Goal: Information Seeking & Learning: Check status

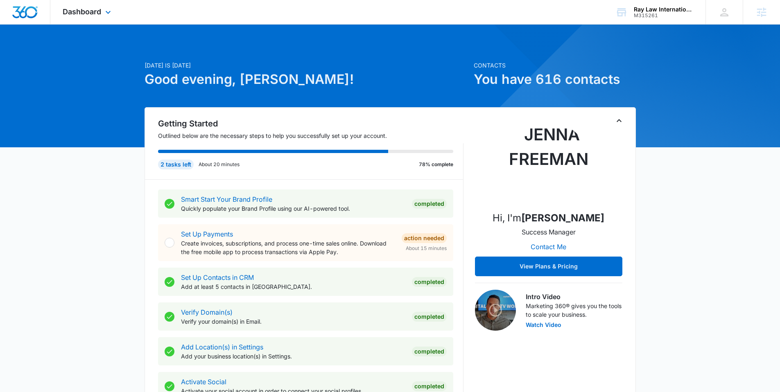
click at [89, 17] on div "Dashboard Apps Reputation Websites Forms CRM Email Social Payments POS Content …" at bounding box center [87, 12] width 75 height 24
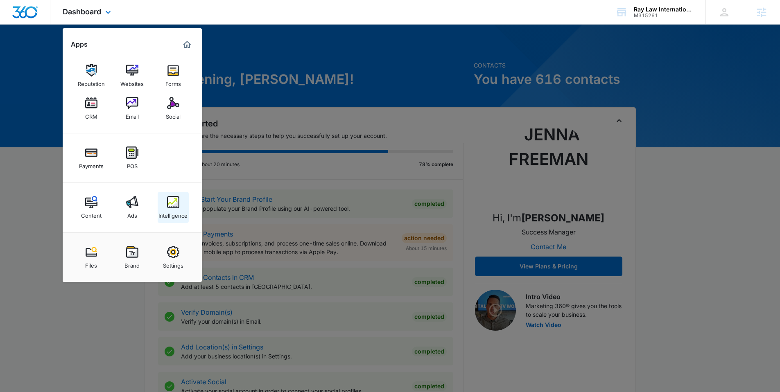
click at [167, 192] on link "Intelligence" at bounding box center [173, 207] width 31 height 31
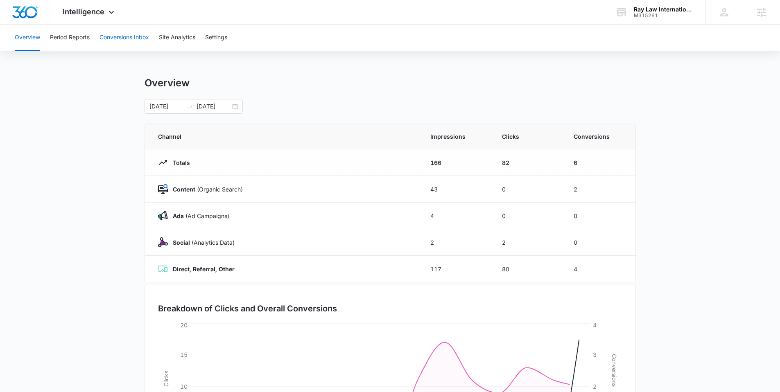
click at [123, 30] on button "Conversions Inbox" at bounding box center [124, 38] width 50 height 26
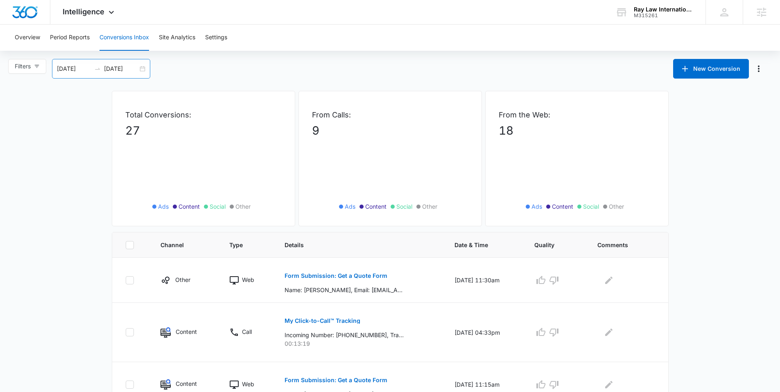
click at [150, 67] on div "09/14/2025 10/14/2025" at bounding box center [101, 69] width 98 height 20
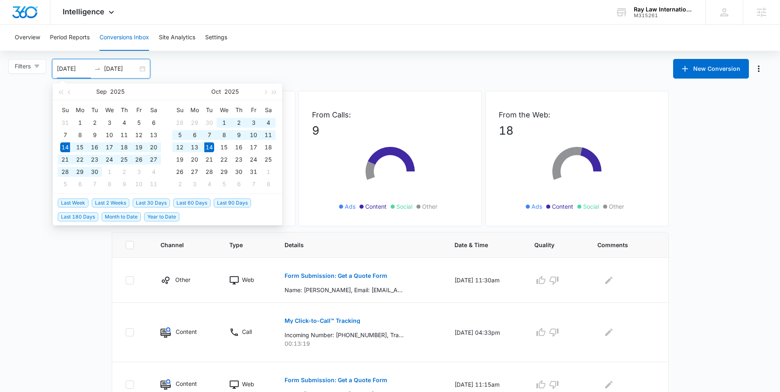
click at [139, 69] on div "09/14/2025 10/14/2025" at bounding box center [101, 69] width 98 height 20
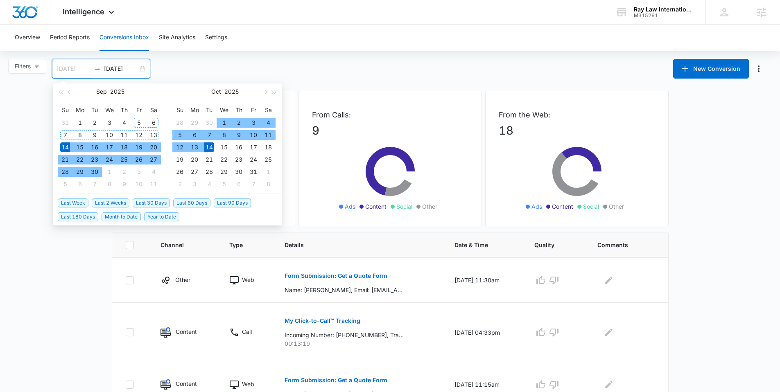
type input "09/14/2025"
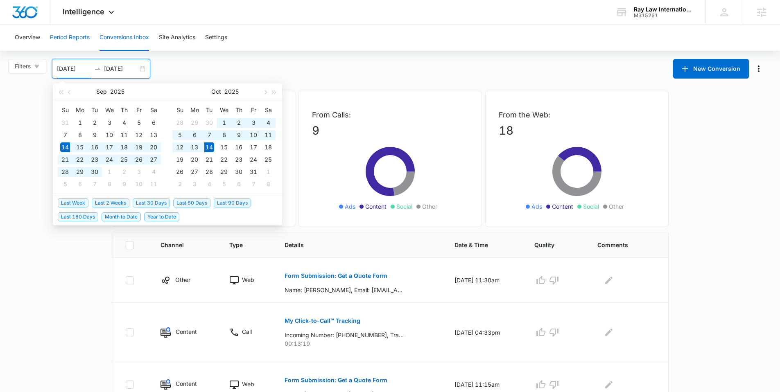
click at [79, 40] on button "Period Reports" at bounding box center [70, 38] width 40 height 26
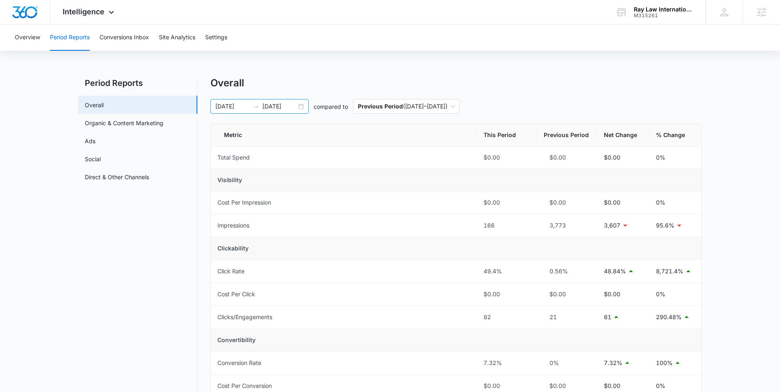
click at [278, 108] on input "09/24/2025" at bounding box center [279, 106] width 34 height 9
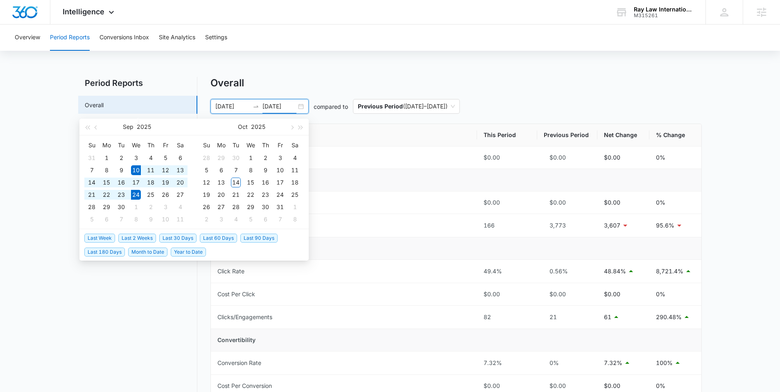
type input "09/24/2025"
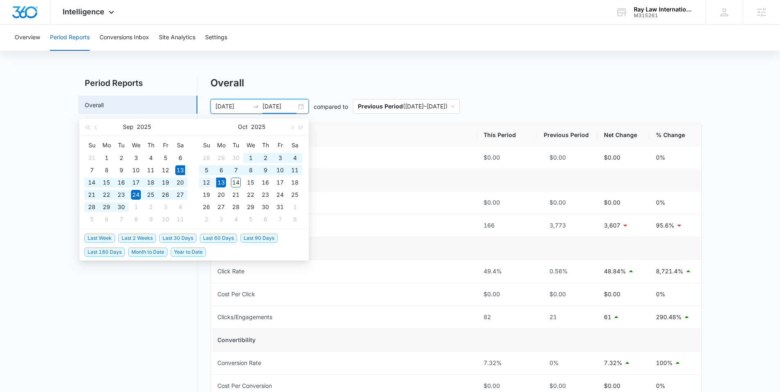
click at [179, 236] on span "Last 30 Days" at bounding box center [177, 238] width 37 height 9
type input "09/13/2025"
type input "10/13/2025"
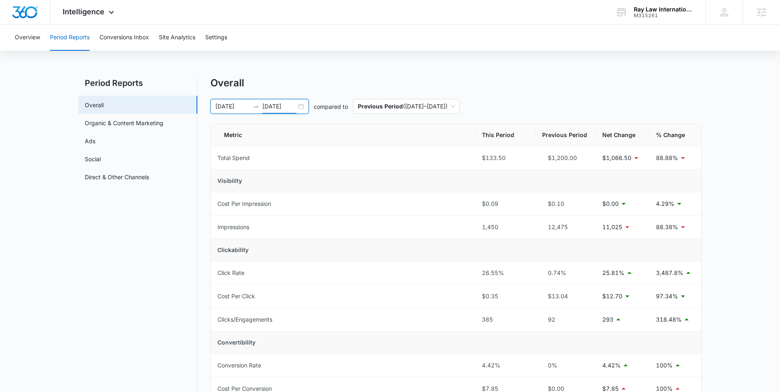
click at [303, 105] on div "09/13/2025 10/13/2025" at bounding box center [259, 106] width 98 height 15
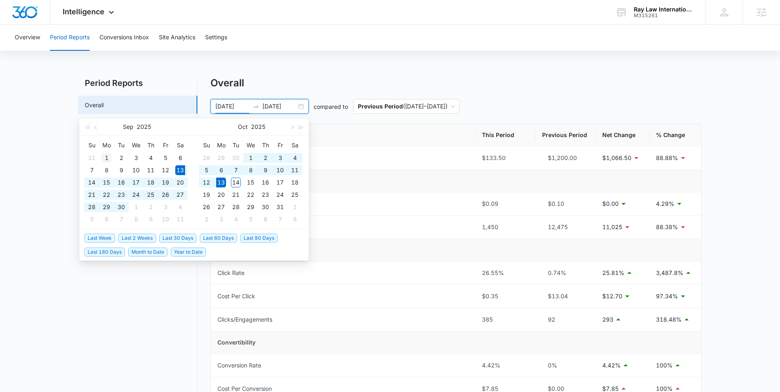
type input "09/01/2025"
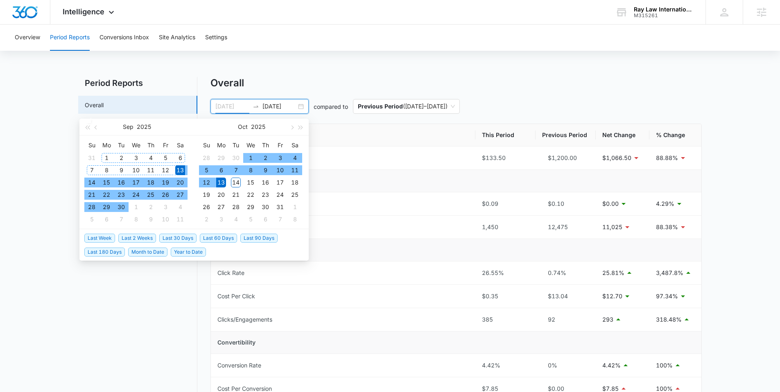
click at [102, 159] on div "1" at bounding box center [107, 158] width 10 height 10
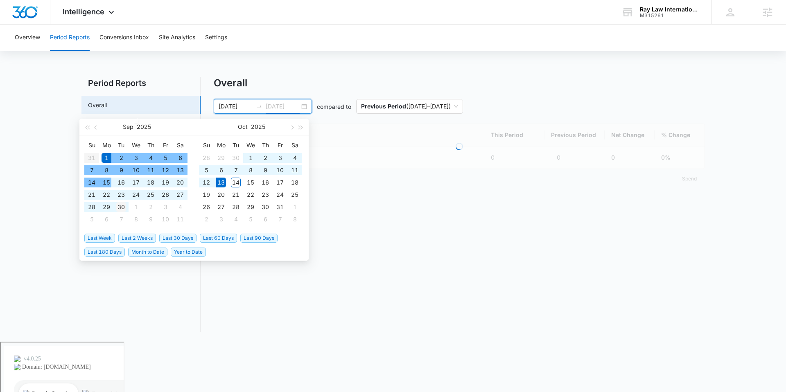
type input "09/30/2025"
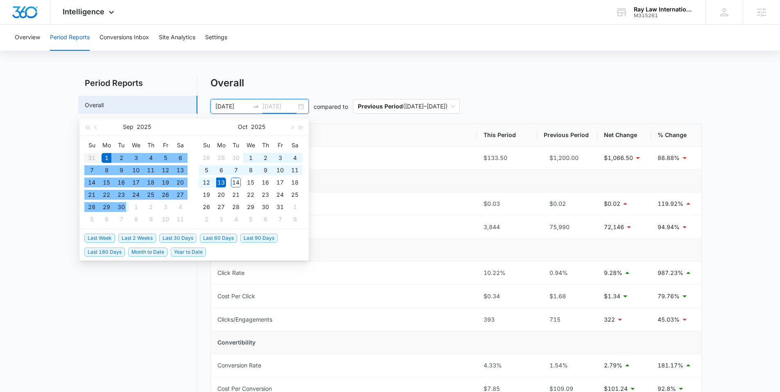
click at [121, 207] on div "30" at bounding box center [121, 207] width 10 height 10
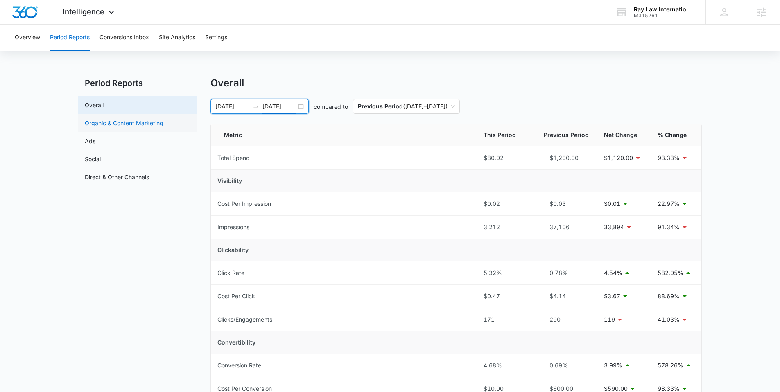
click at [131, 127] on link "Organic & Content Marketing" at bounding box center [124, 123] width 79 height 9
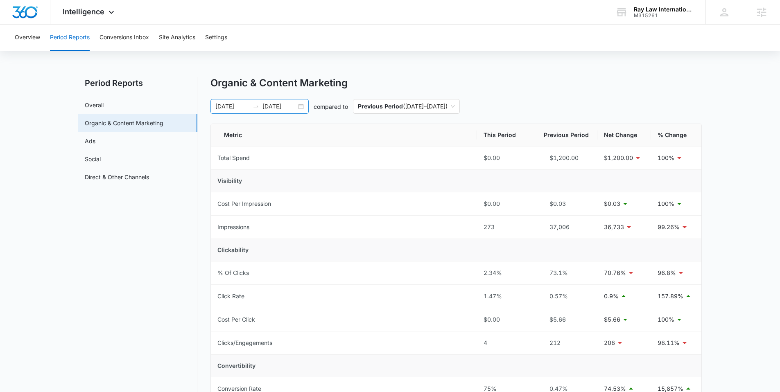
click at [306, 110] on div "09/01/2025 09/30/2025" at bounding box center [259, 106] width 98 height 15
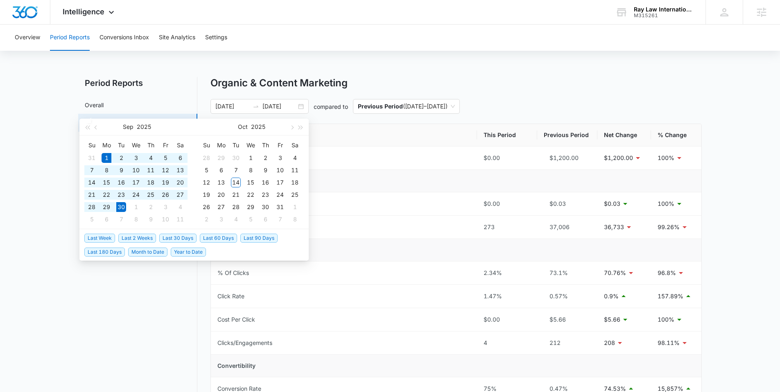
click at [73, 111] on main "Period Reports Overall Organic & Content Marketing Ads Social Direct & Other Ch…" at bounding box center [390, 363] width 780 height 572
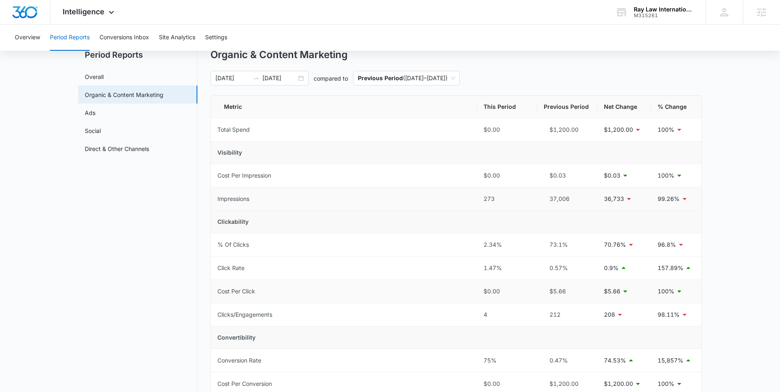
scroll to position [23, 0]
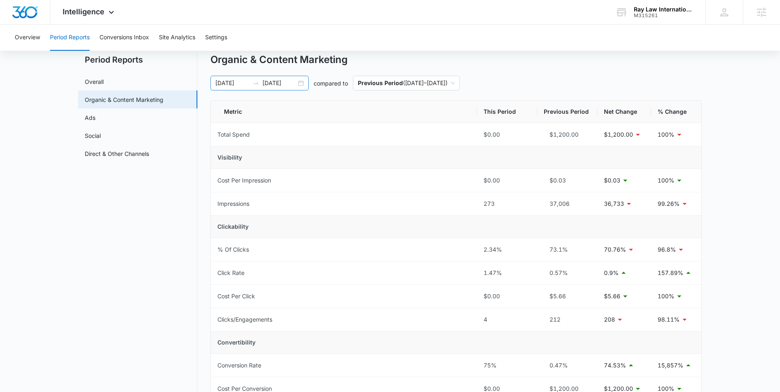
click at [298, 81] on div "09/01/2025 09/30/2025" at bounding box center [259, 83] width 98 height 15
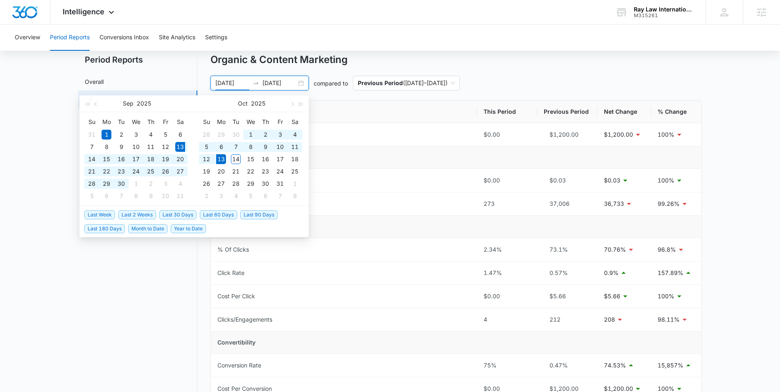
click at [176, 216] on span "Last 30 Days" at bounding box center [177, 214] width 37 height 9
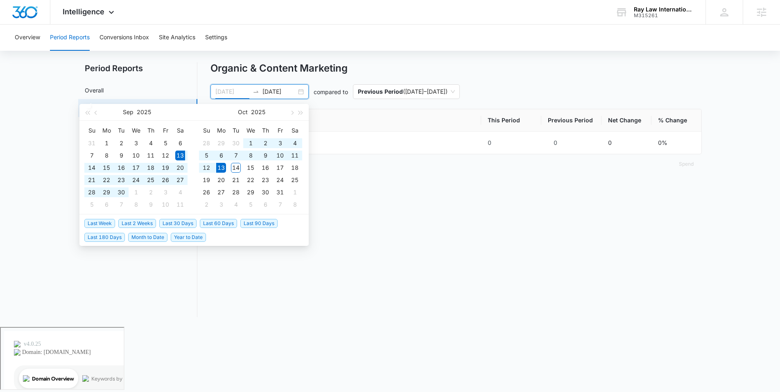
type input "10/11/2025"
type input "10/13/2025"
type input "09/13/2025"
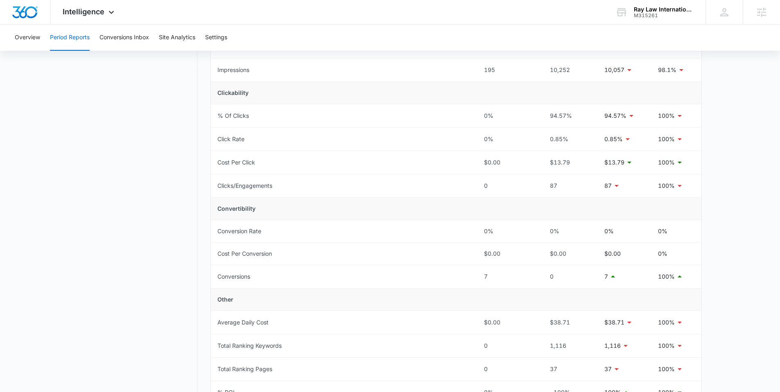
scroll to position [0, 0]
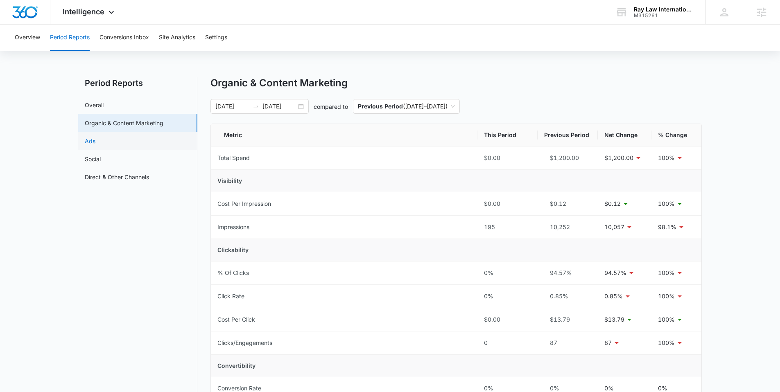
click at [89, 139] on link "Ads" at bounding box center [90, 141] width 11 height 9
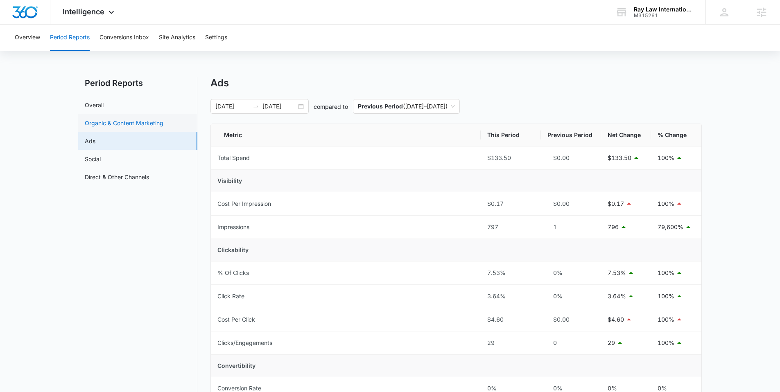
click at [133, 124] on link "Organic & Content Marketing" at bounding box center [124, 123] width 79 height 9
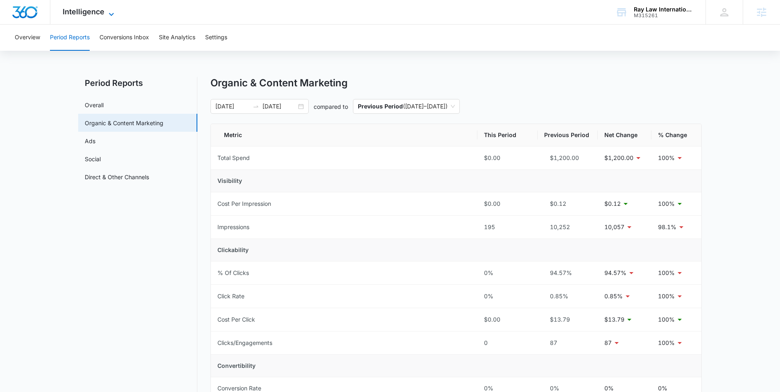
click at [91, 13] on span "Intelligence" at bounding box center [84, 11] width 42 height 9
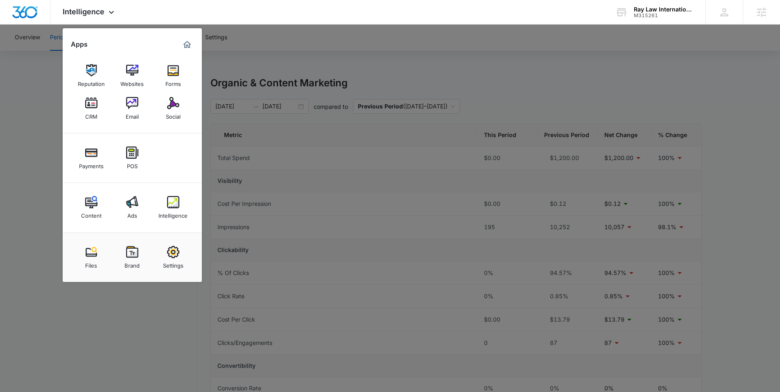
drag, startPoint x: 310, startPoint y: 66, endPoint x: 253, endPoint y: 61, distance: 56.7
click at [308, 65] on div at bounding box center [390, 196] width 780 height 392
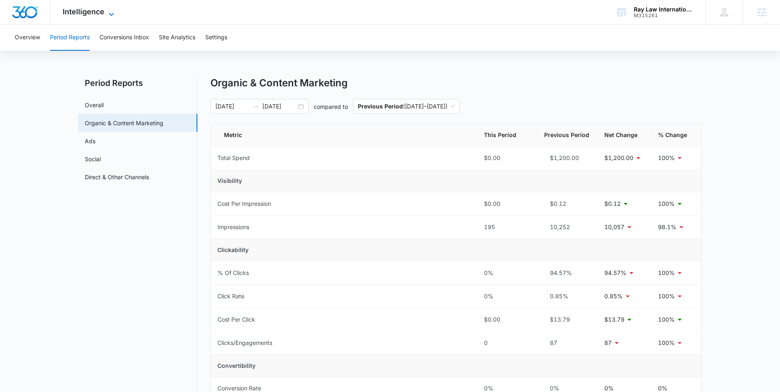
click at [107, 11] on icon at bounding box center [111, 14] width 10 height 10
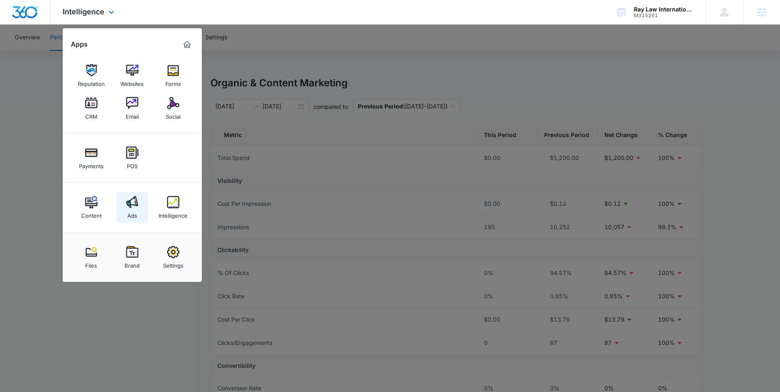
click at [121, 204] on link "Ads" at bounding box center [132, 207] width 31 height 31
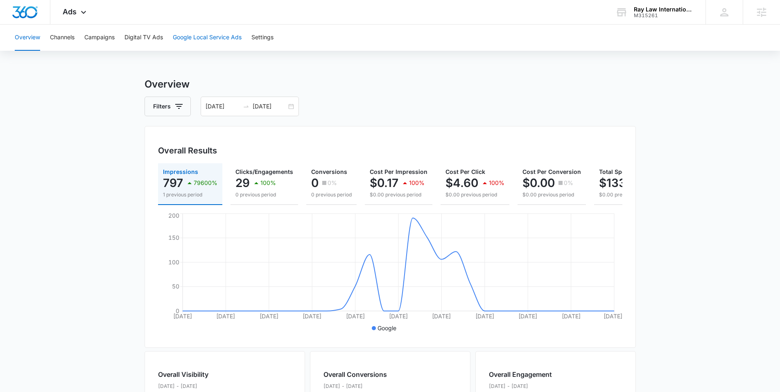
click at [209, 35] on button "Google Local Service Ads" at bounding box center [207, 38] width 69 height 26
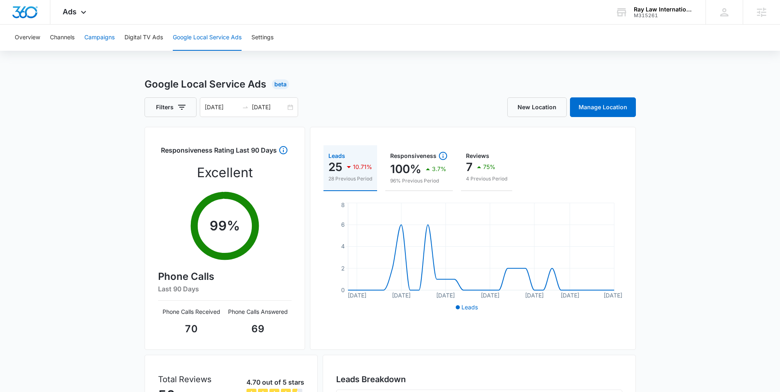
click at [99, 37] on button "Campaigns" at bounding box center [99, 38] width 30 height 26
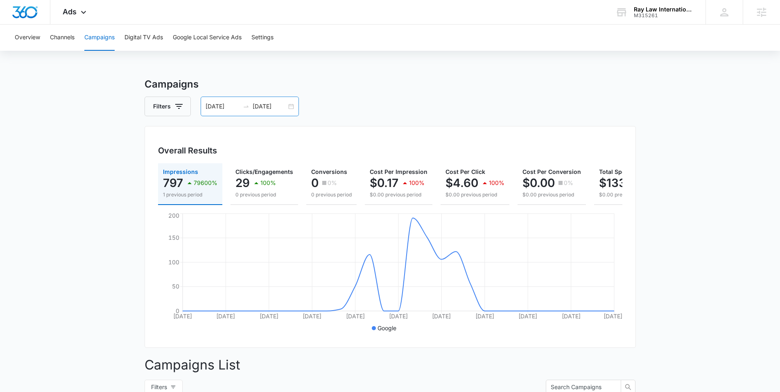
click at [290, 105] on div "09/13/2025 10/13/2025" at bounding box center [250, 107] width 98 height 20
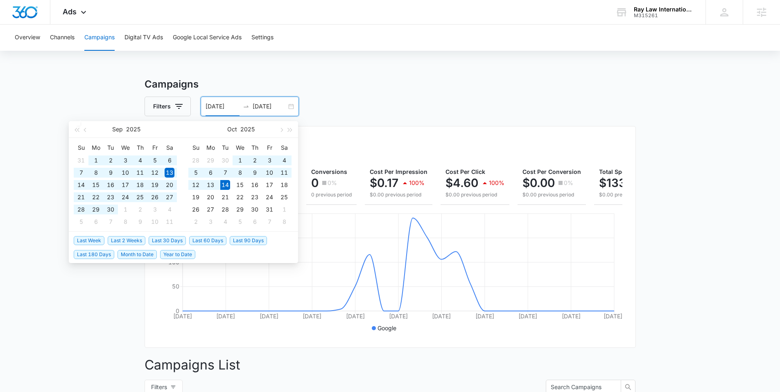
type input "09/13/2025"
drag, startPoint x: 449, startPoint y: 70, endPoint x: 422, endPoint y: 80, distance: 28.7
click at [449, 70] on div "Overview Channels Campaigns Digital TV Ads Google Local Service Ads Settings Ca…" at bounding box center [390, 309] width 780 height 568
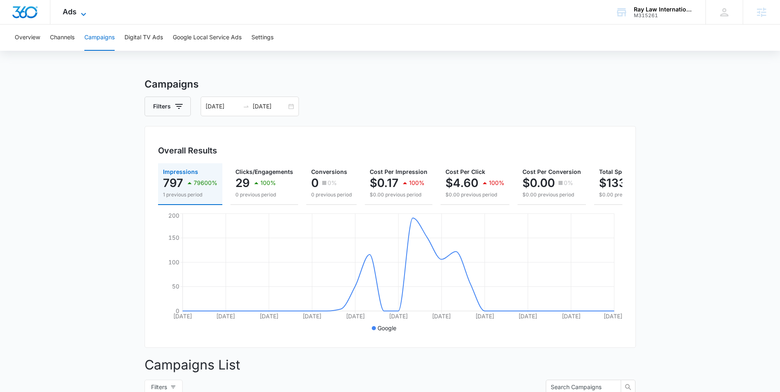
click at [79, 12] on icon at bounding box center [84, 14] width 10 height 10
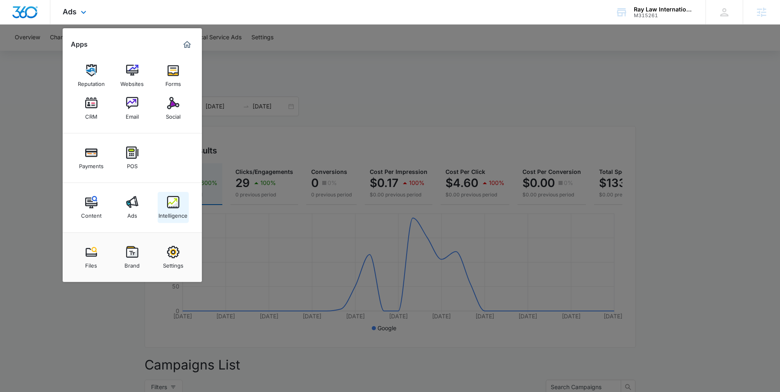
click at [172, 207] on img at bounding box center [173, 202] width 12 height 12
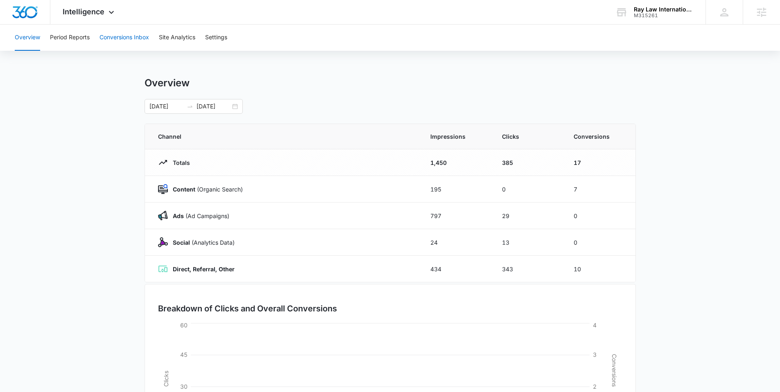
click at [130, 32] on button "Conversions Inbox" at bounding box center [124, 38] width 50 height 26
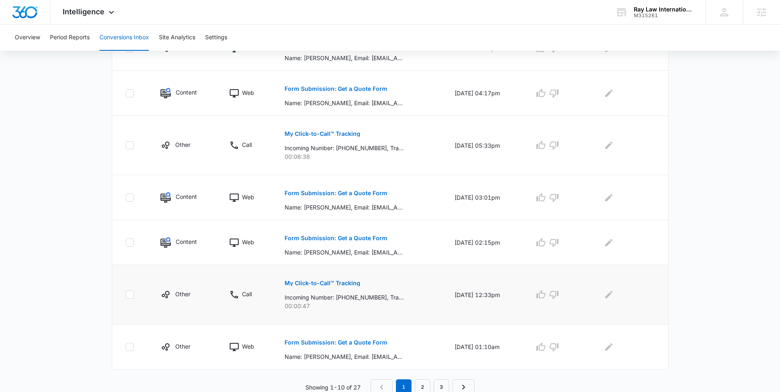
scroll to position [384, 0]
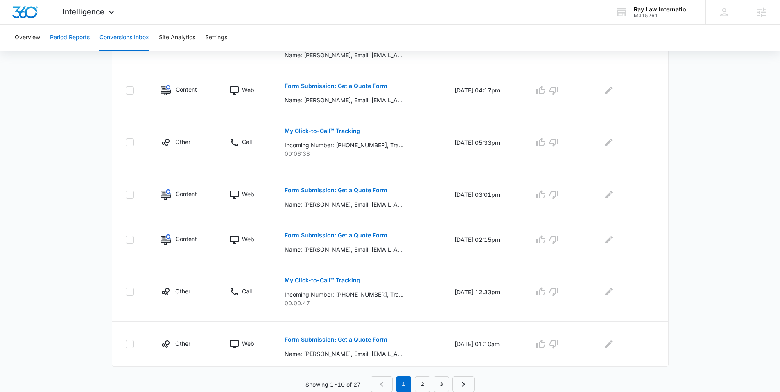
click at [73, 36] on button "Period Reports" at bounding box center [70, 38] width 40 height 26
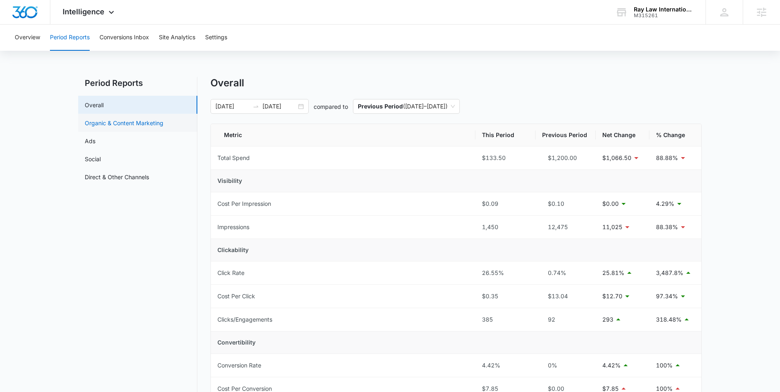
click at [144, 124] on link "Organic & Content Marketing" at bounding box center [124, 123] width 79 height 9
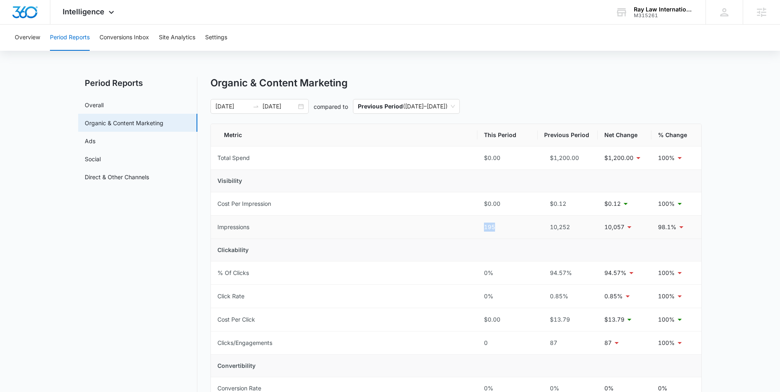
drag, startPoint x: 485, startPoint y: 225, endPoint x: 494, endPoint y: 234, distance: 12.8
click at [494, 234] on td "195" at bounding box center [507, 227] width 60 height 23
click at [493, 233] on td "195" at bounding box center [507, 227] width 60 height 23
click at [495, 228] on div "195" at bounding box center [507, 227] width 47 height 9
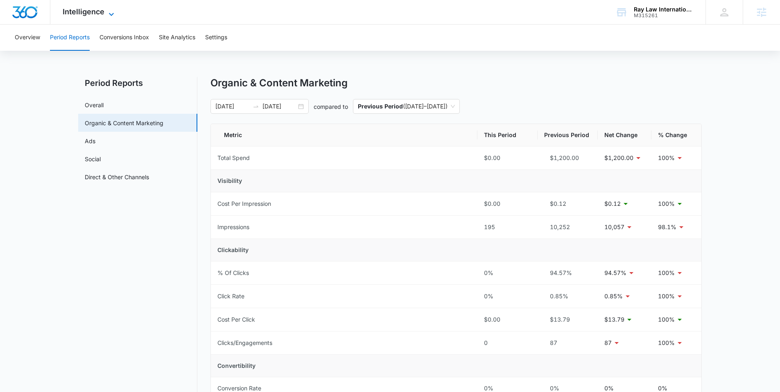
click at [98, 9] on span "Intelligence" at bounding box center [84, 11] width 42 height 9
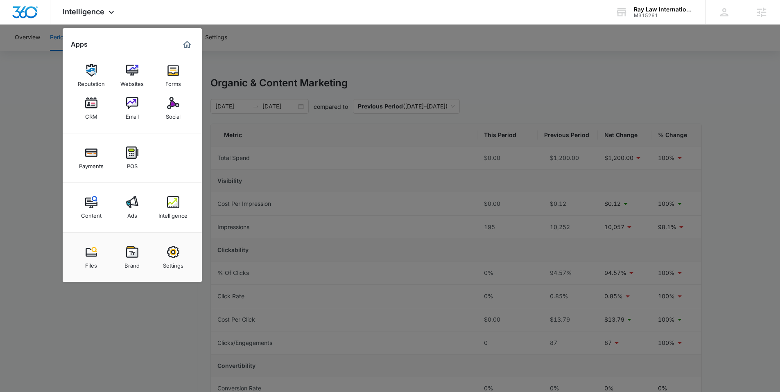
click at [310, 54] on div at bounding box center [390, 196] width 780 height 392
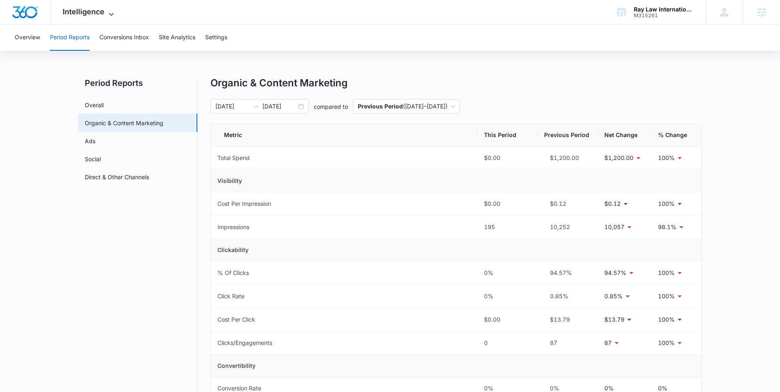
click at [106, 12] on icon at bounding box center [111, 14] width 10 height 10
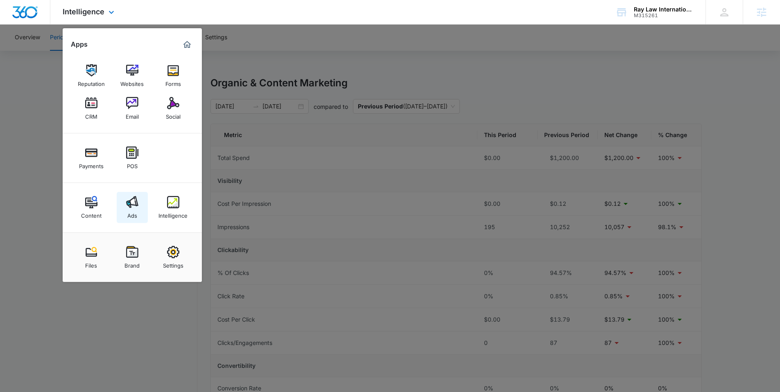
click at [123, 205] on link "Ads" at bounding box center [132, 207] width 31 height 31
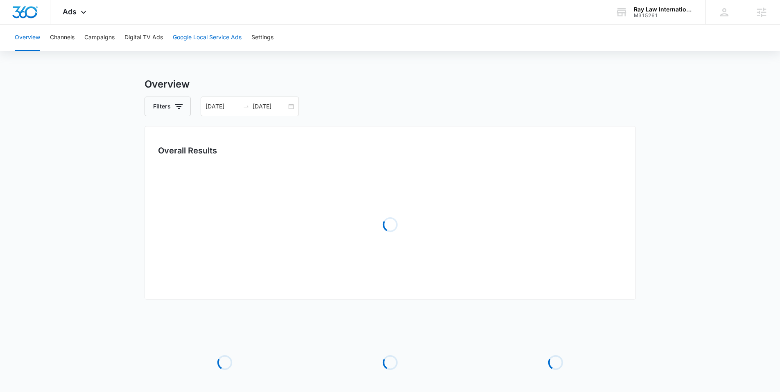
click at [199, 34] on button "Google Local Service Ads" at bounding box center [207, 38] width 69 height 26
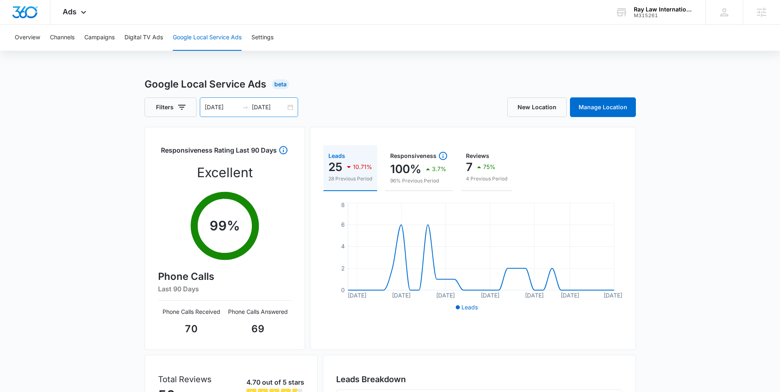
click at [286, 107] on div "09/13/2025 10/13/2025" at bounding box center [249, 107] width 98 height 20
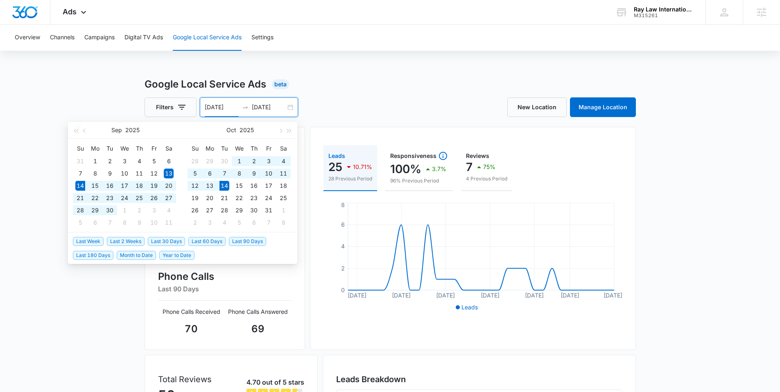
click at [167, 239] on span "Last 30 Days" at bounding box center [166, 241] width 37 height 9
type input "09/14/2025"
type input "10/14/2025"
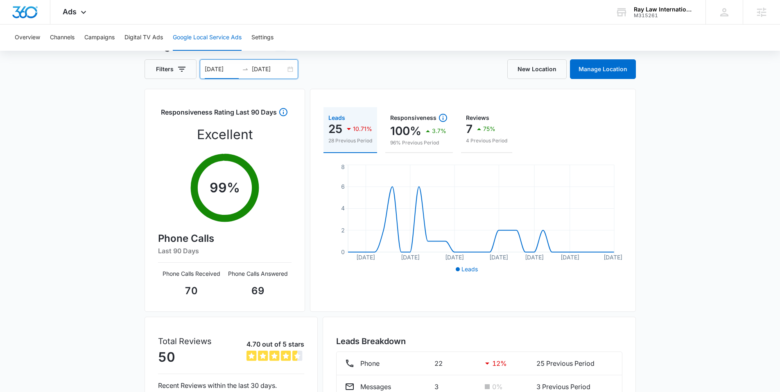
scroll to position [111, 0]
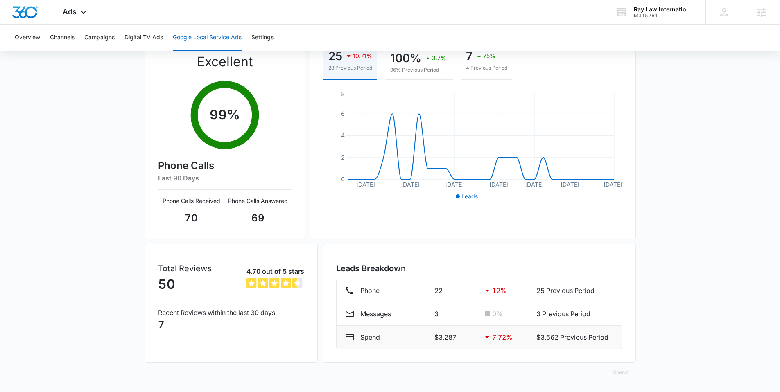
click at [476, 337] on div "Spend $3,287 7.72 % $3,562 Previous Period" at bounding box center [479, 337] width 269 height 10
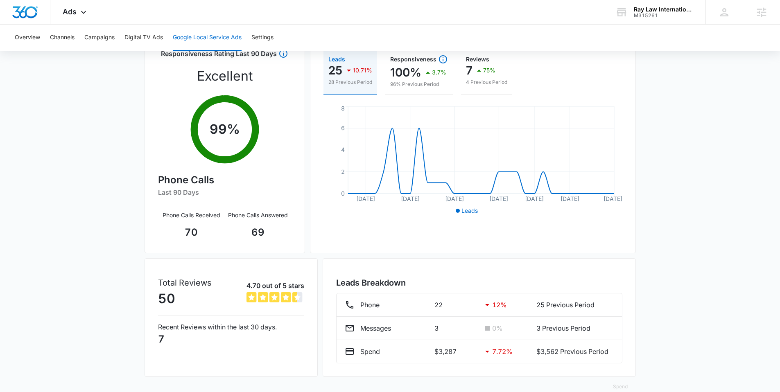
scroll to position [0, 0]
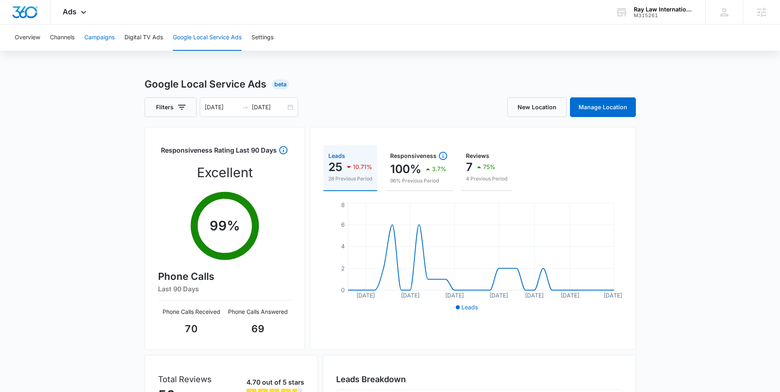
click at [103, 35] on button "Campaigns" at bounding box center [99, 38] width 30 height 26
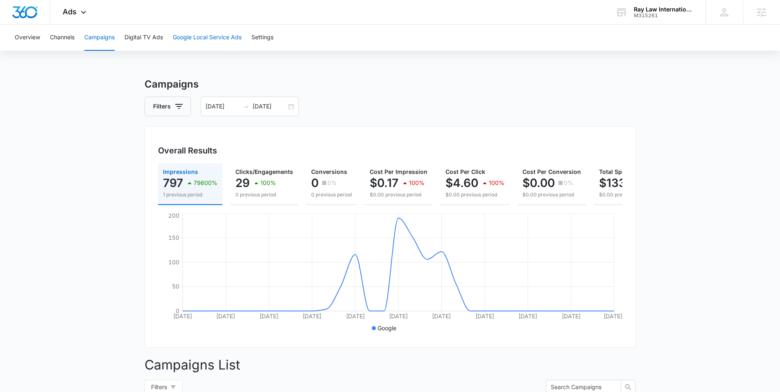
click at [219, 39] on button "Google Local Service Ads" at bounding box center [207, 38] width 69 height 26
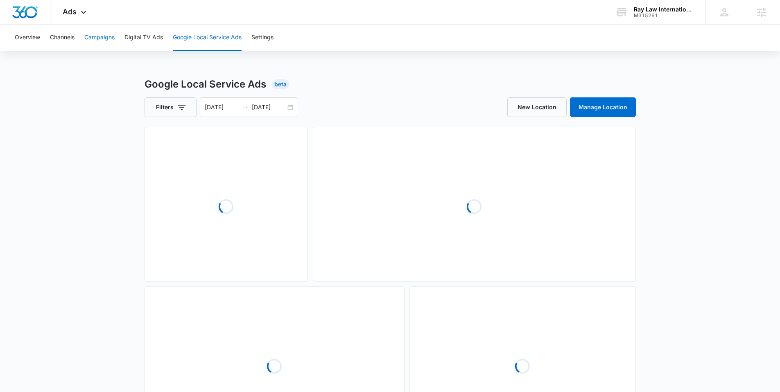
click at [108, 36] on button "Campaigns" at bounding box center [99, 38] width 30 height 26
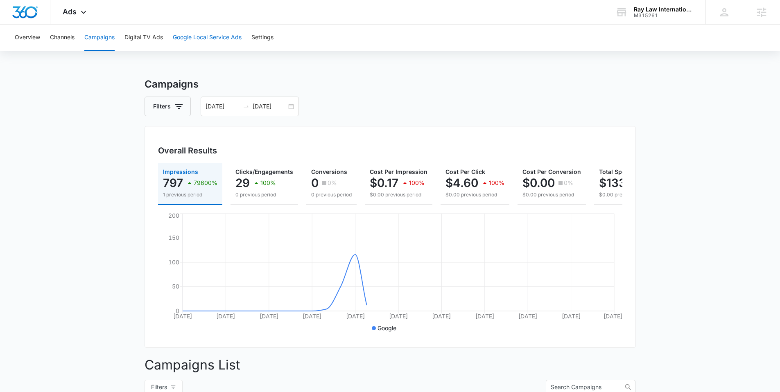
click at [217, 36] on button "Google Local Service Ads" at bounding box center [207, 38] width 69 height 26
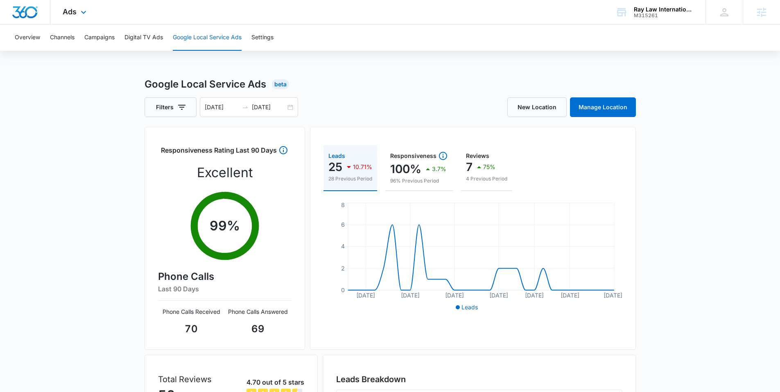
click at [82, 17] on div "Ads Apps Reputation Websites Forms CRM Email Social Payments POS Content Ads In…" at bounding box center [75, 12] width 50 height 24
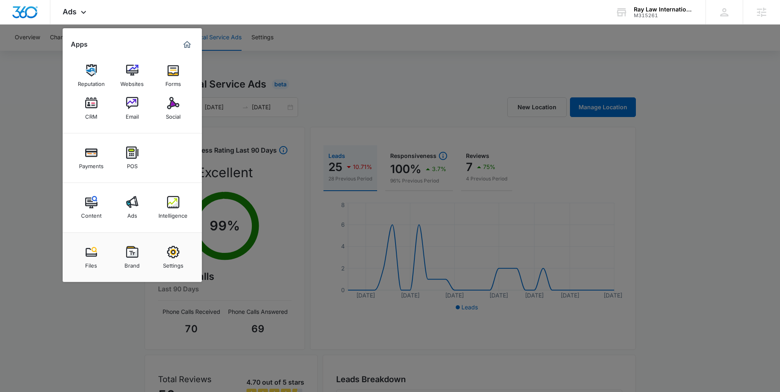
scroll to position [111, 0]
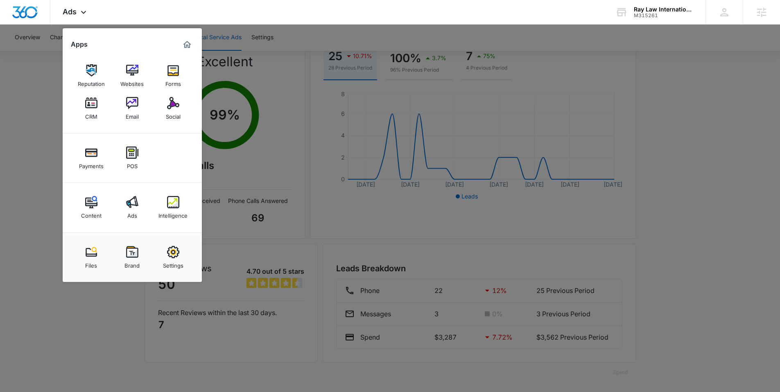
drag, startPoint x: 490, startPoint y: 231, endPoint x: 247, endPoint y: 256, distance: 243.7
click at [489, 230] on div at bounding box center [390, 196] width 780 height 392
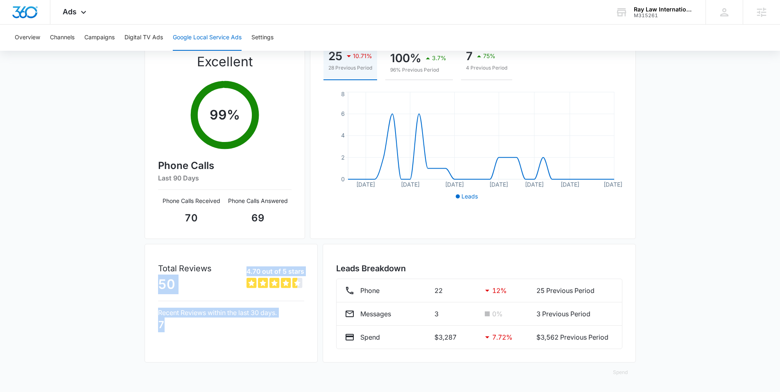
drag, startPoint x: 175, startPoint y: 325, endPoint x: 154, endPoint y: 275, distance: 54.4
click at [154, 275] on div "Total Reviews 50 4.70 out of 5 stars 4.7 out of 5 Recent Reviews within the las…" at bounding box center [231, 303] width 173 height 119
click at [82, 16] on icon at bounding box center [84, 14] width 10 height 10
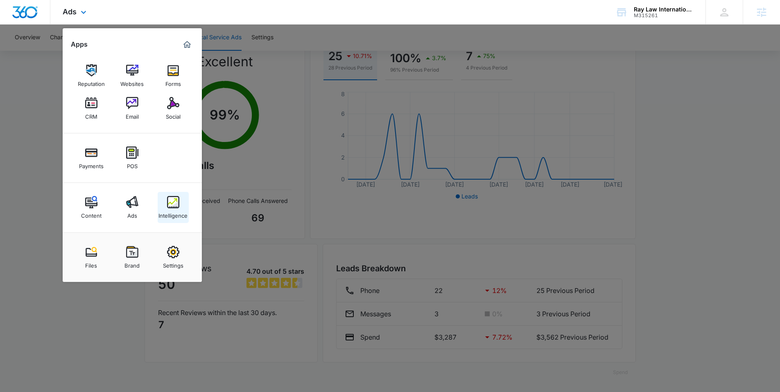
click at [164, 208] on div "Intelligence" at bounding box center [172, 213] width 29 height 11
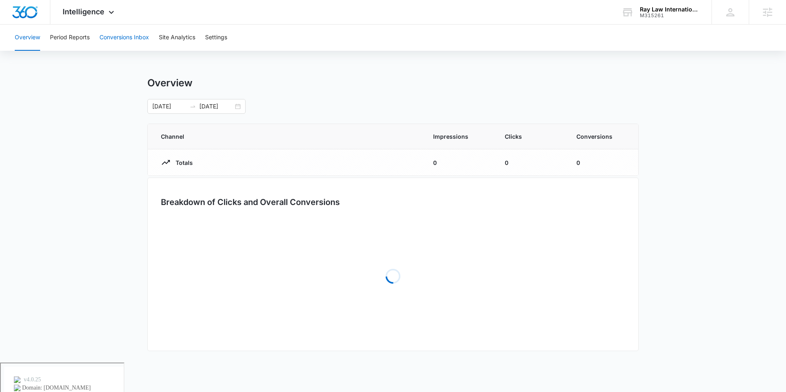
click at [119, 28] on button "Conversions Inbox" at bounding box center [124, 38] width 50 height 26
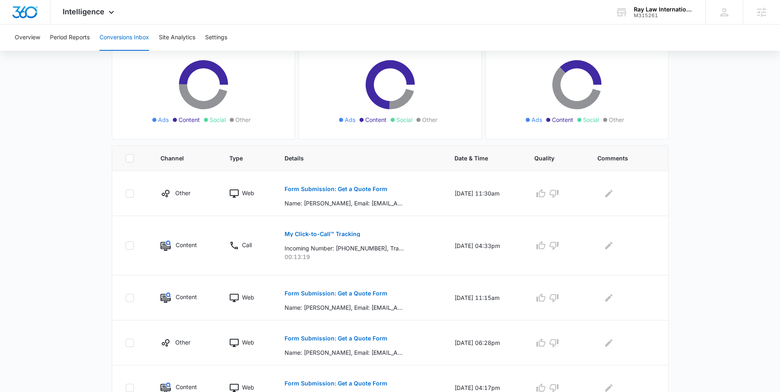
scroll to position [91, 0]
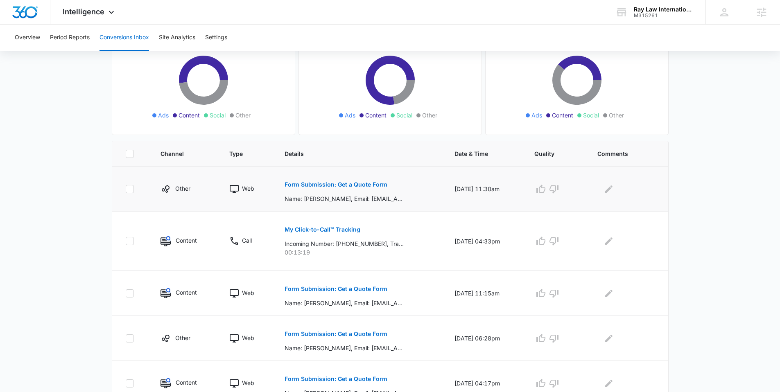
click at [433, 188] on td "Form Submission: Get a Quote Form Name: Carlene Sirianni, Email: carshanran@yah…" at bounding box center [360, 189] width 170 height 45
click at [322, 183] on p "Form Submission: Get a Quote Form" at bounding box center [336, 185] width 103 height 6
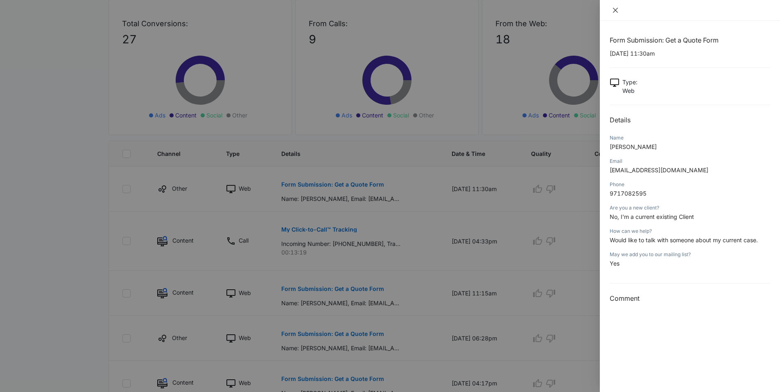
click at [615, 4] on div at bounding box center [690, 10] width 180 height 21
click at [615, 11] on icon "close" at bounding box center [615, 10] width 7 height 7
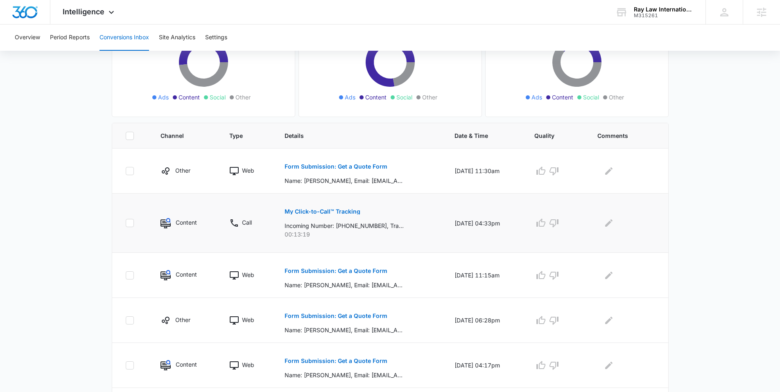
scroll to position [164, 0]
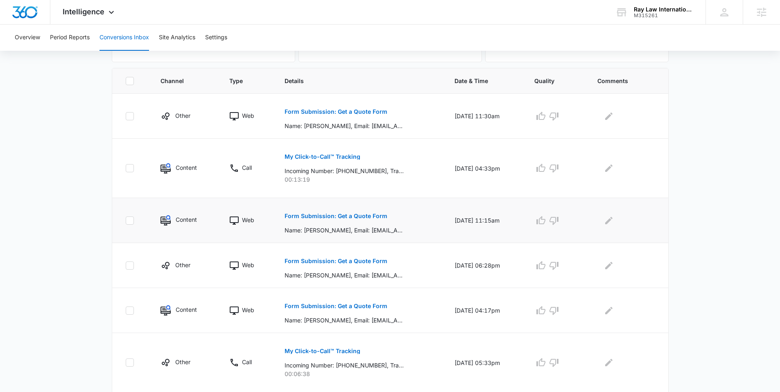
click at [299, 214] on p "Form Submission: Get a Quote Form" at bounding box center [336, 216] width 103 height 6
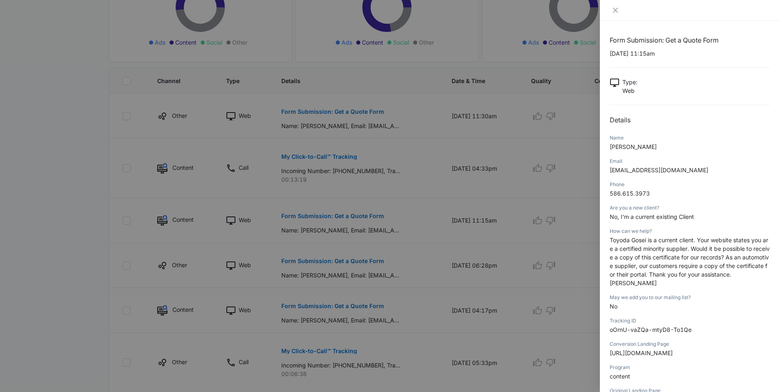
click at [107, 74] on div at bounding box center [390, 196] width 780 height 392
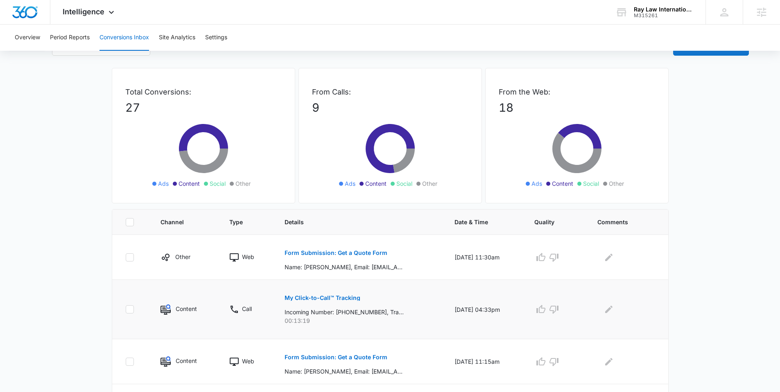
scroll to position [0, 0]
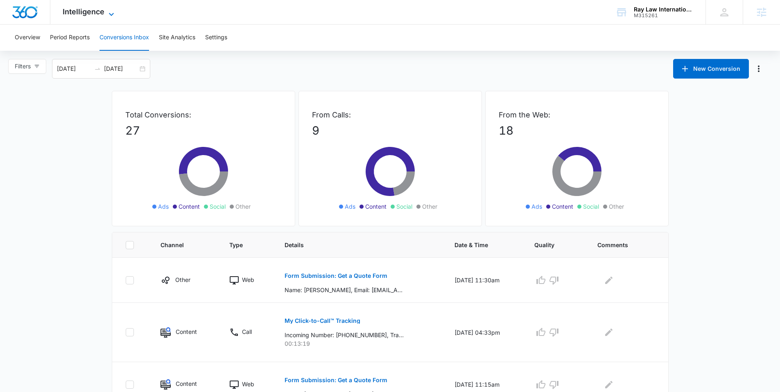
click at [99, 12] on span "Intelligence" at bounding box center [84, 11] width 42 height 9
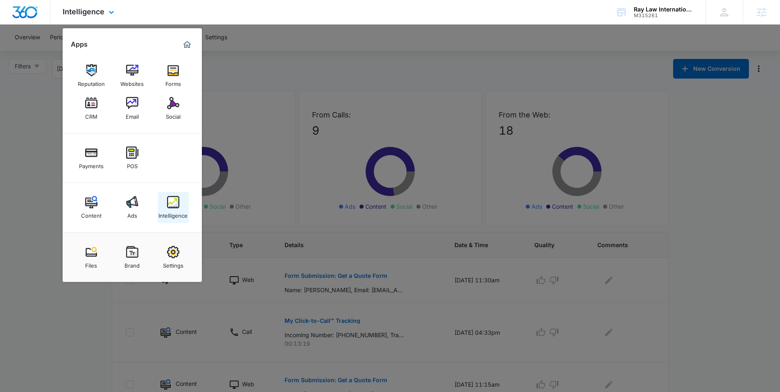
click at [169, 211] on div "Intelligence" at bounding box center [172, 213] width 29 height 11
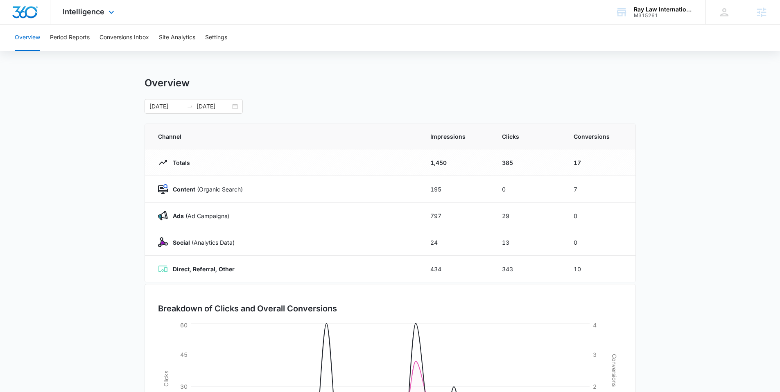
click at [95, 22] on div "Intelligence Apps Reputation Websites Forms CRM Email Social Payments POS Conte…" at bounding box center [89, 12] width 78 height 24
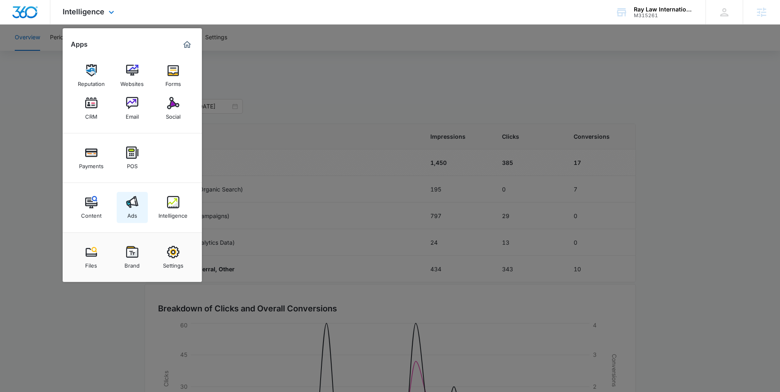
click at [131, 199] on img at bounding box center [132, 202] width 12 height 12
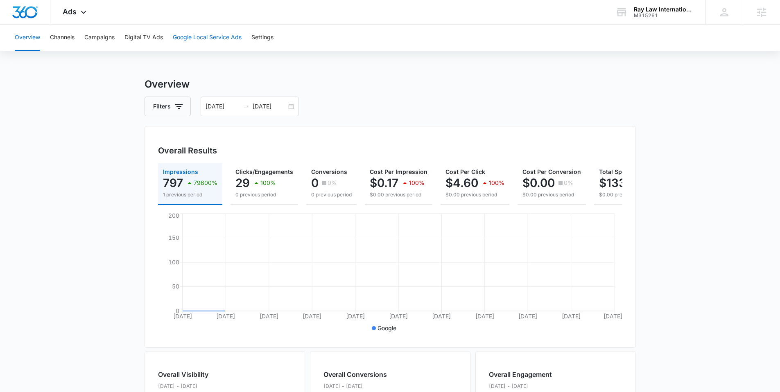
click at [209, 37] on button "Google Local Service Ads" at bounding box center [207, 38] width 69 height 26
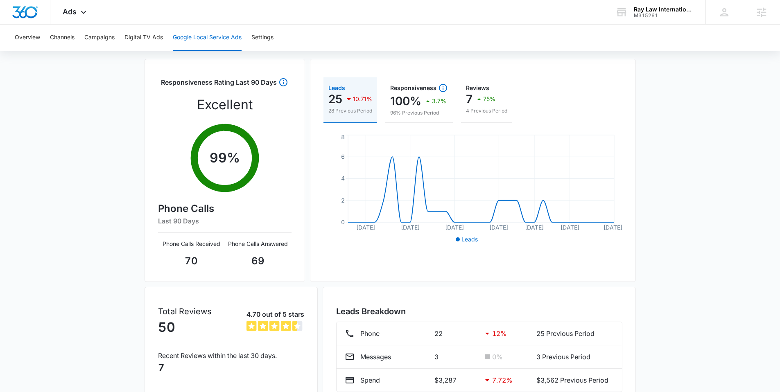
scroll to position [111, 0]
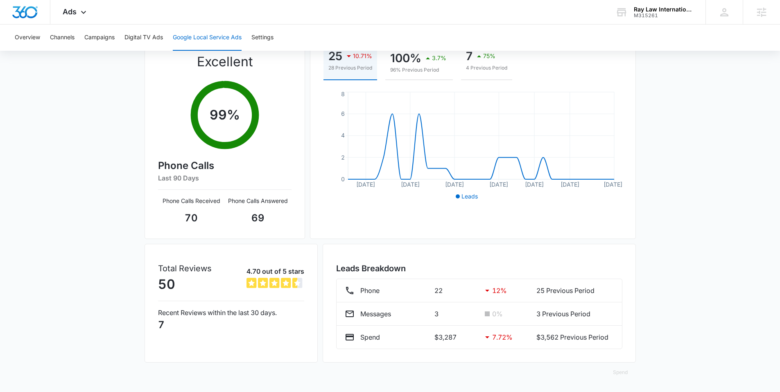
drag, startPoint x: 511, startPoint y: 307, endPoint x: 432, endPoint y: 257, distance: 93.0
click at [508, 297] on ul "Phone 22 12 % 25 Previous Period Messages 3 0 % 3 Previous Period Spend $3,287 …" at bounding box center [479, 314] width 286 height 70
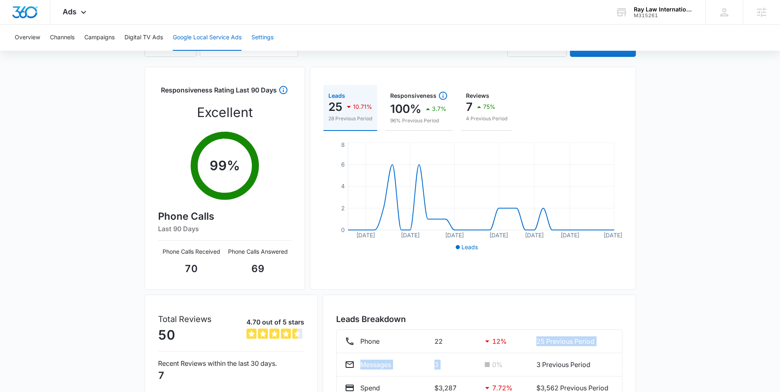
scroll to position [0, 0]
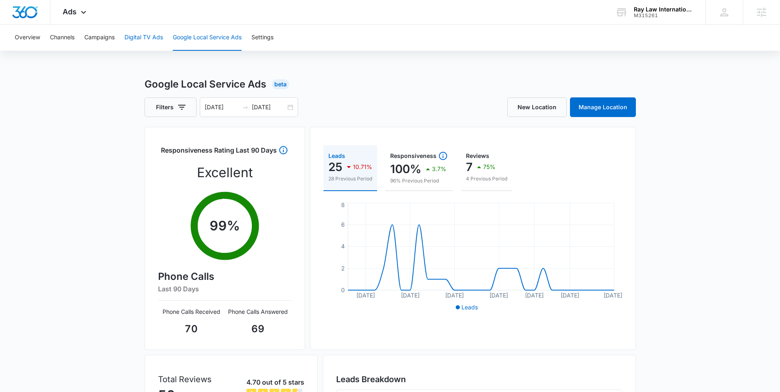
click at [140, 39] on button "Digital TV Ads" at bounding box center [143, 38] width 38 height 26
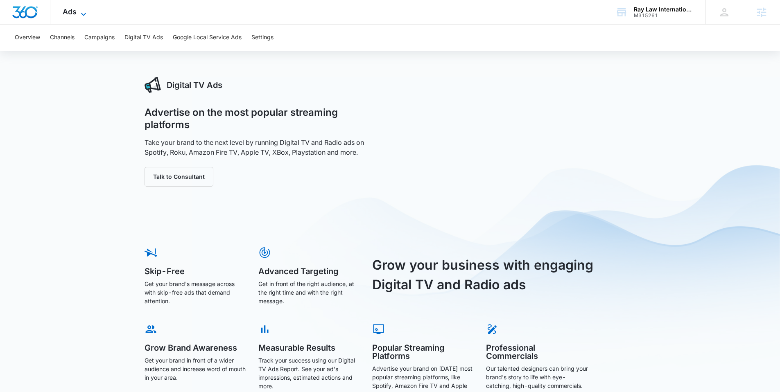
click at [79, 16] on icon at bounding box center [84, 14] width 10 height 10
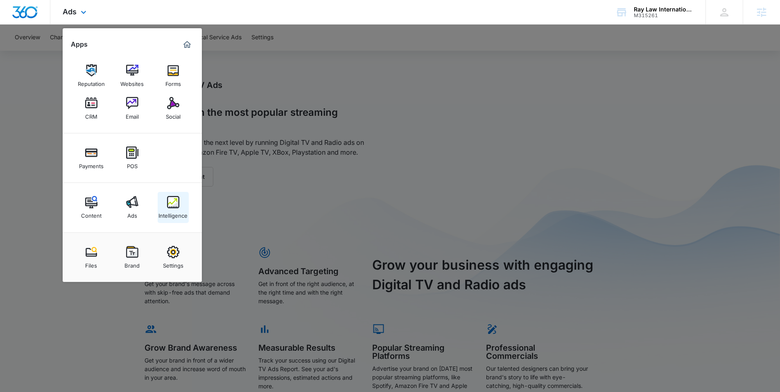
click at [175, 204] on img at bounding box center [173, 202] width 12 height 12
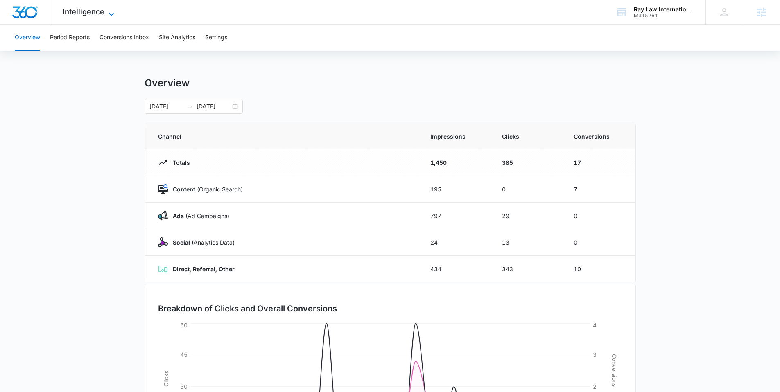
drag, startPoint x: 88, startPoint y: 11, endPoint x: 87, endPoint y: 16, distance: 4.6
click at [88, 11] on span "Intelligence" at bounding box center [84, 11] width 42 height 9
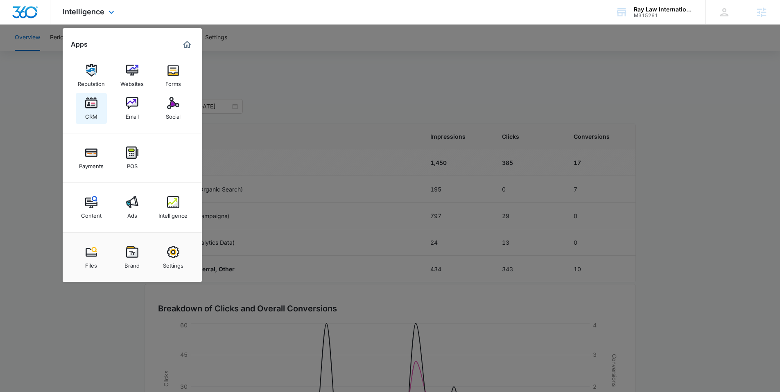
click at [91, 107] on img at bounding box center [91, 103] width 12 height 12
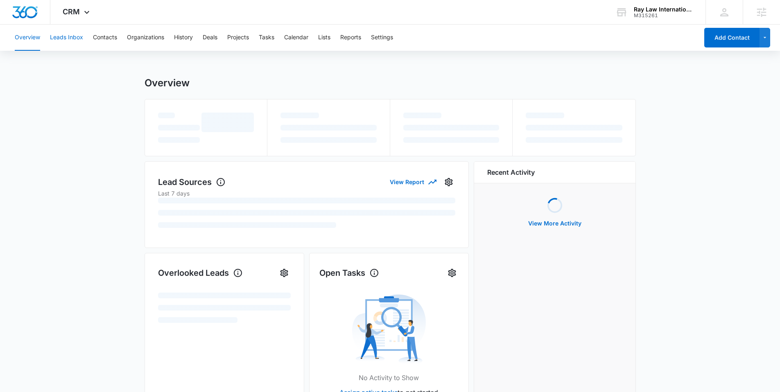
click at [67, 41] on button "Leads Inbox" at bounding box center [66, 38] width 33 height 26
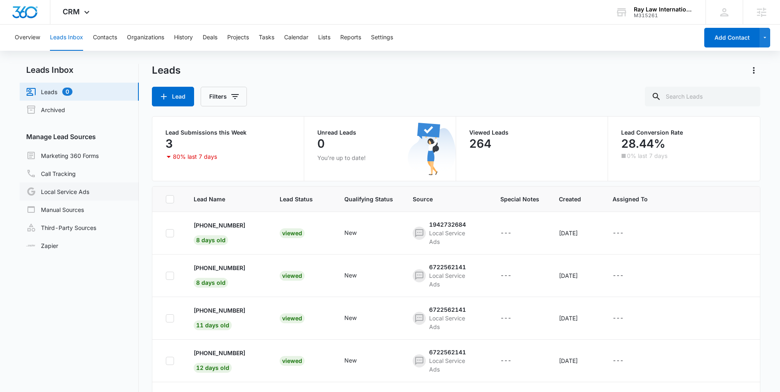
click at [75, 189] on link "Local Service Ads" at bounding box center [57, 192] width 63 height 10
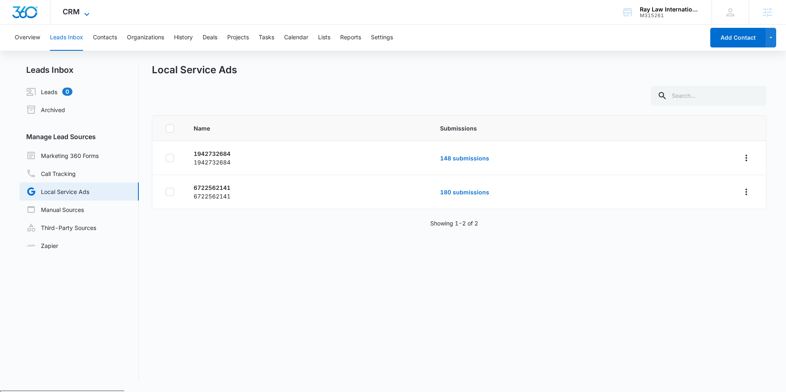
click at [76, 9] on span "CRM" at bounding box center [71, 11] width 17 height 9
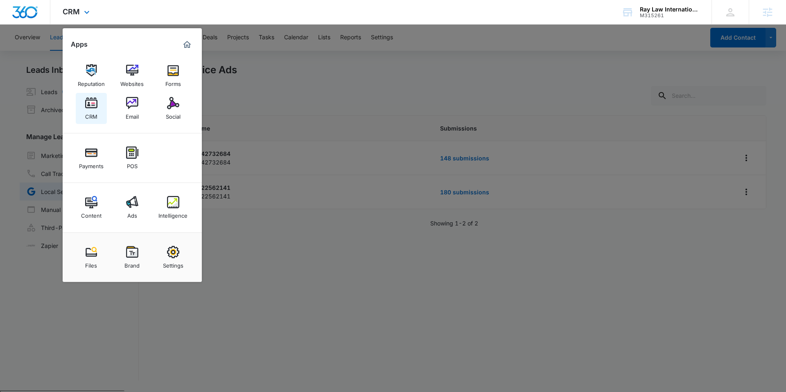
click at [94, 106] on img at bounding box center [91, 103] width 12 height 12
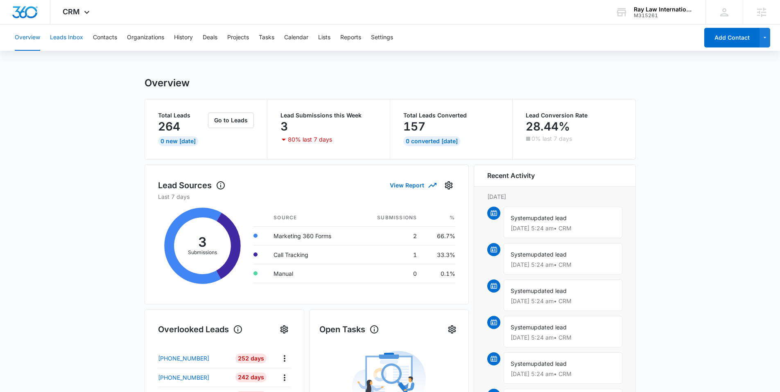
click at [72, 36] on button "Leads Inbox" at bounding box center [66, 38] width 33 height 26
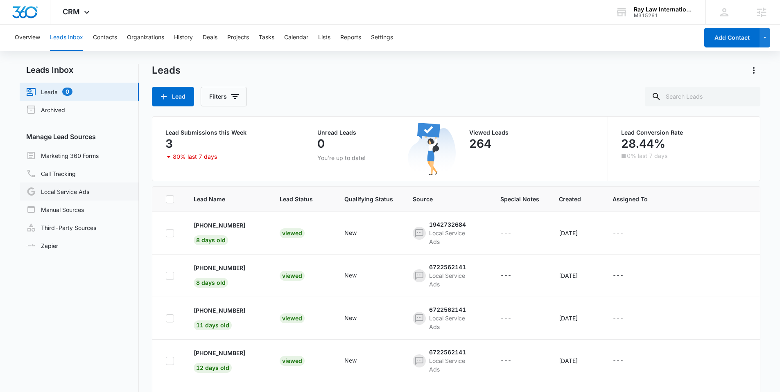
click at [62, 192] on link "Local Service Ads" at bounding box center [57, 192] width 63 height 10
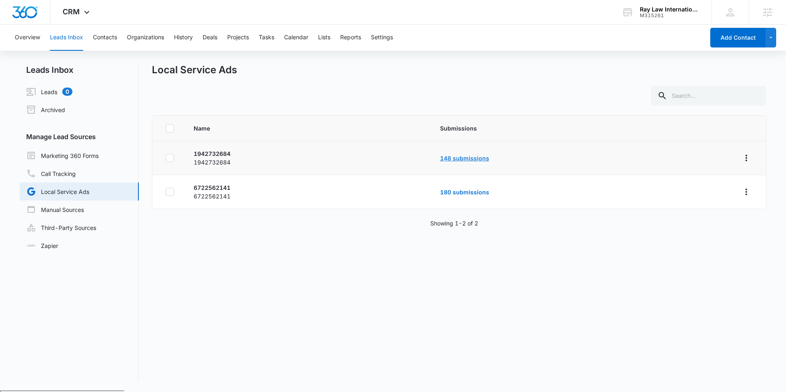
click at [450, 158] on link "148 submissions" at bounding box center [464, 158] width 49 height 7
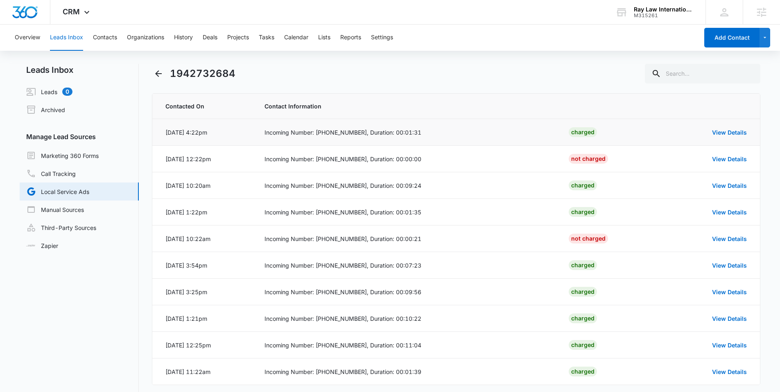
click at [725, 136] on div "View Details" at bounding box center [708, 132] width 77 height 9
click at [726, 132] on link "View Details" at bounding box center [729, 132] width 35 height 7
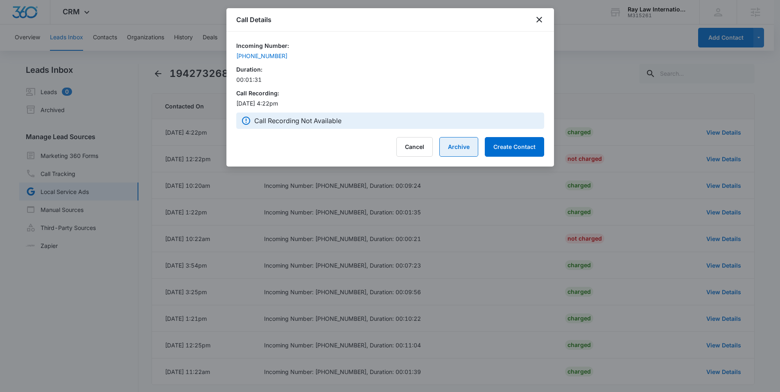
click at [466, 147] on button "Archive" at bounding box center [458, 147] width 39 height 20
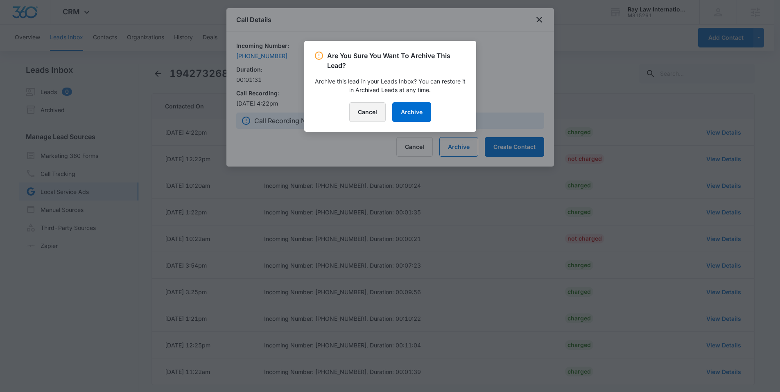
click at [372, 109] on button "Cancel" at bounding box center [367, 112] width 36 height 20
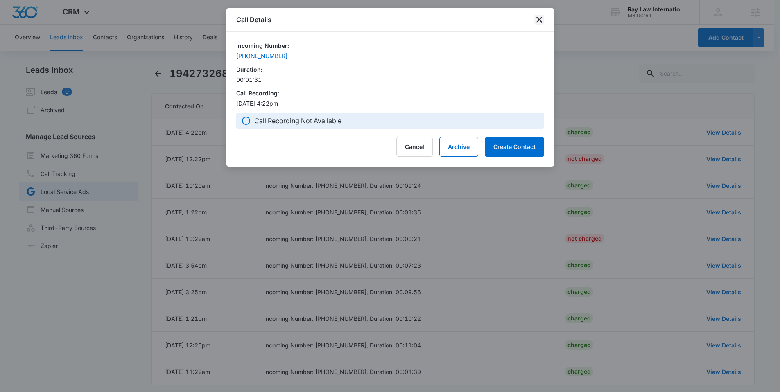
click at [539, 20] on icon "close" at bounding box center [539, 20] width 6 height 6
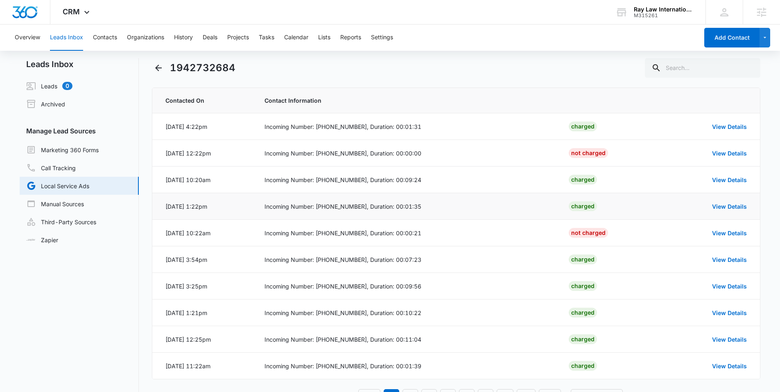
scroll to position [16, 0]
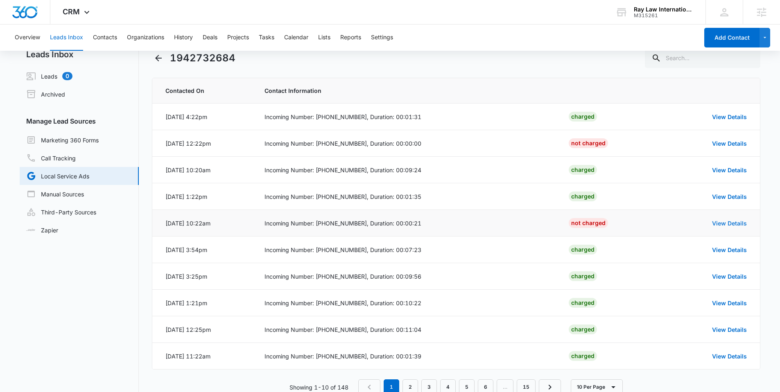
click at [728, 221] on link "View Details" at bounding box center [729, 223] width 35 height 7
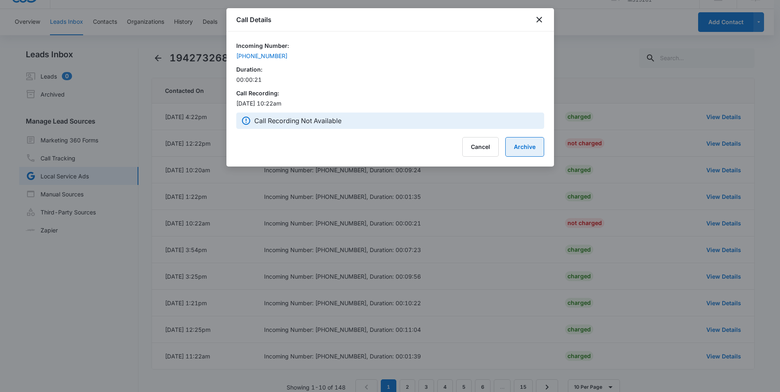
click at [531, 145] on button "Archive" at bounding box center [524, 147] width 39 height 20
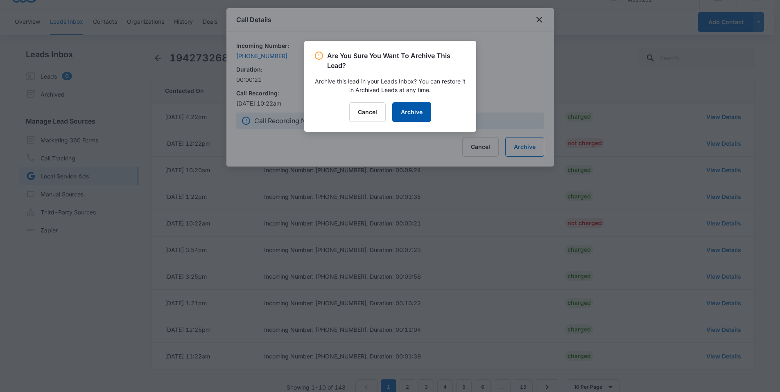
click at [419, 111] on button "Archive" at bounding box center [411, 112] width 39 height 20
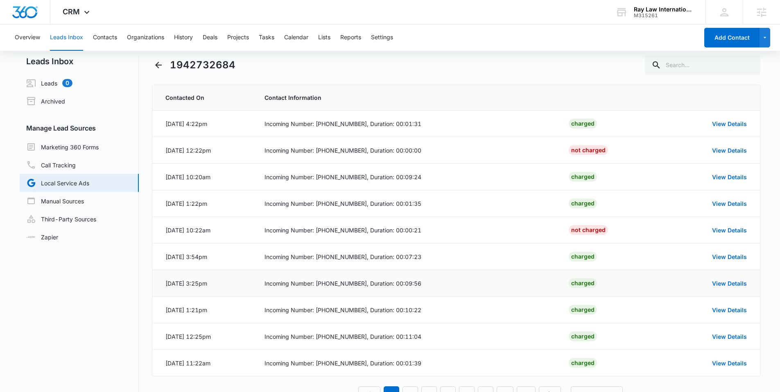
scroll to position [8, 0]
drag, startPoint x: 313, startPoint y: 177, endPoint x: 423, endPoint y: 180, distance: 109.8
click at [423, 180] on div "Incoming Number: (773) 766-9937, Duration: 00:09:24" at bounding box center [406, 177] width 285 height 9
click at [436, 176] on div "Incoming Number: (773) 766-9937, Duration: 00:09:24" at bounding box center [406, 177] width 285 height 9
click at [113, 35] on button "Contacts" at bounding box center [105, 38] width 24 height 26
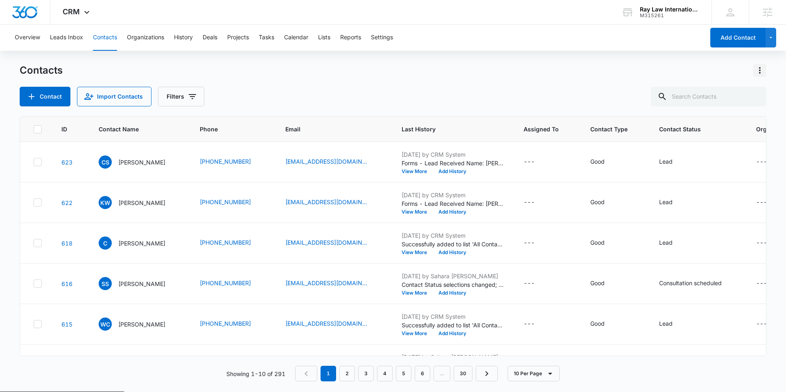
click at [761, 76] on button "Actions" at bounding box center [759, 70] width 13 height 13
click at [470, 88] on div "Contact Import Contacts Filters" at bounding box center [393, 97] width 747 height 20
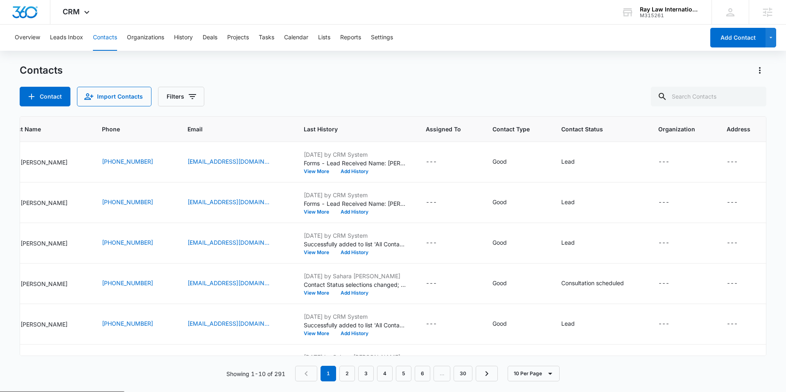
scroll to position [0, 110]
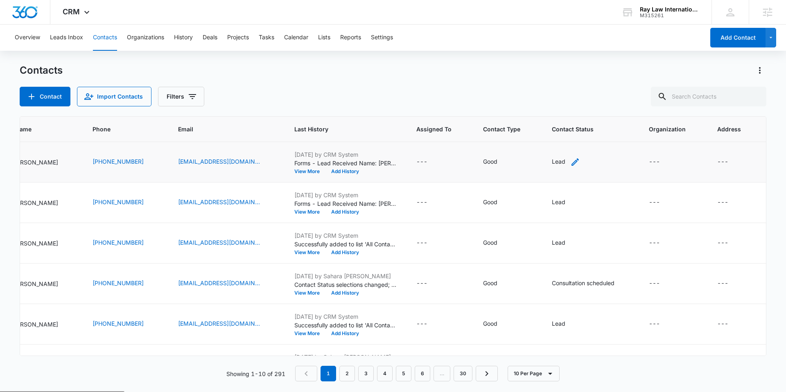
click at [570, 161] on icon "Contact Status - Lead - Select to Edit Field" at bounding box center [575, 162] width 10 height 10
click at [581, 112] on div at bounding box center [583, 109] width 13 height 13
click at [642, 102] on div "Contact Import Contacts Filters" at bounding box center [393, 97] width 747 height 20
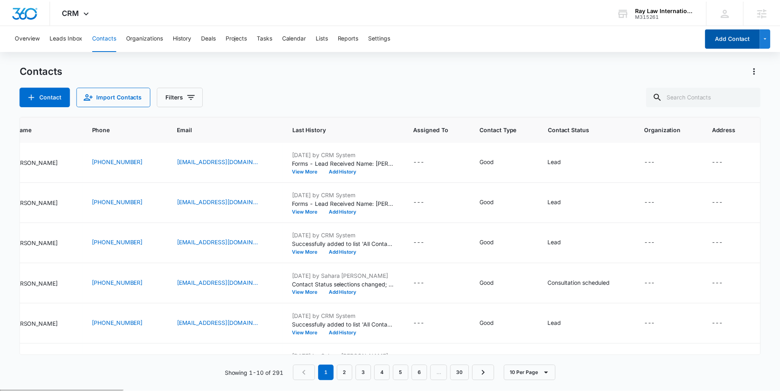
scroll to position [0, 110]
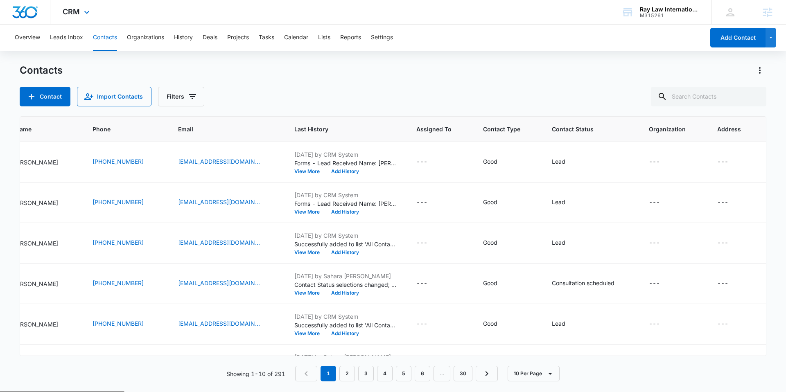
click at [71, 17] on div "CRM Apps Reputation Websites Forms CRM Email Social Payments POS Content Ads In…" at bounding box center [77, 12] width 54 height 24
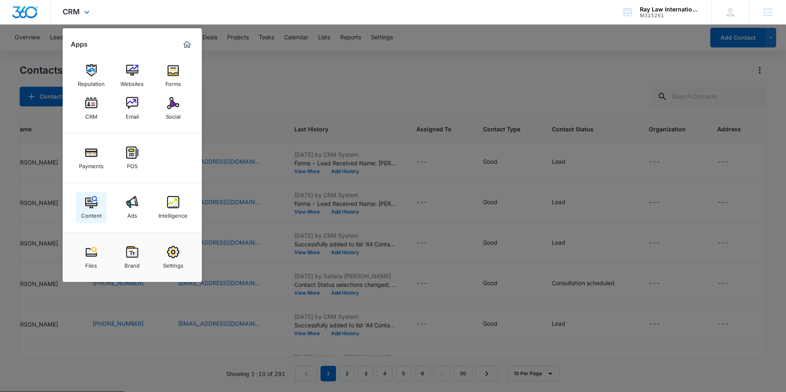
click at [104, 207] on link "Content" at bounding box center [91, 207] width 31 height 31
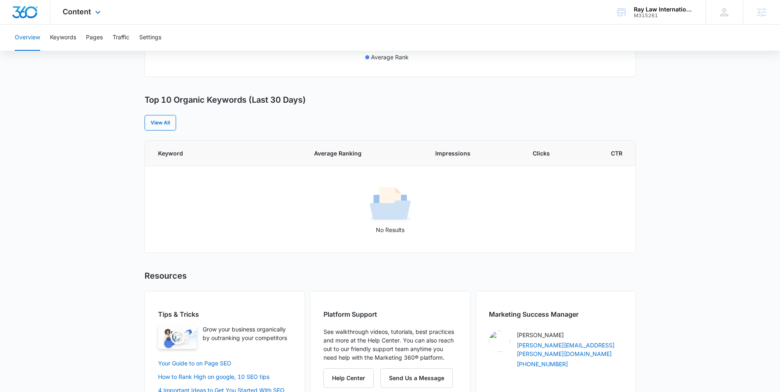
scroll to position [285, 0]
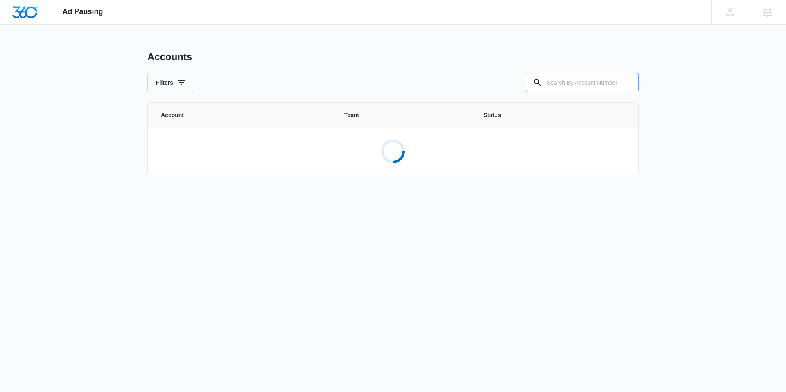
click at [565, 84] on input "text" at bounding box center [582, 83] width 113 height 20
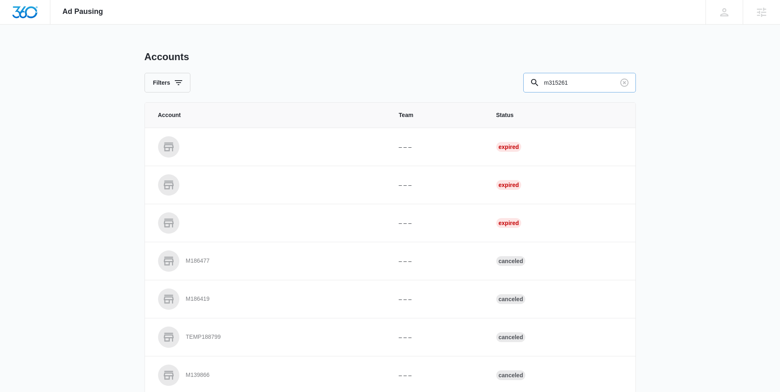
type input "m315261"
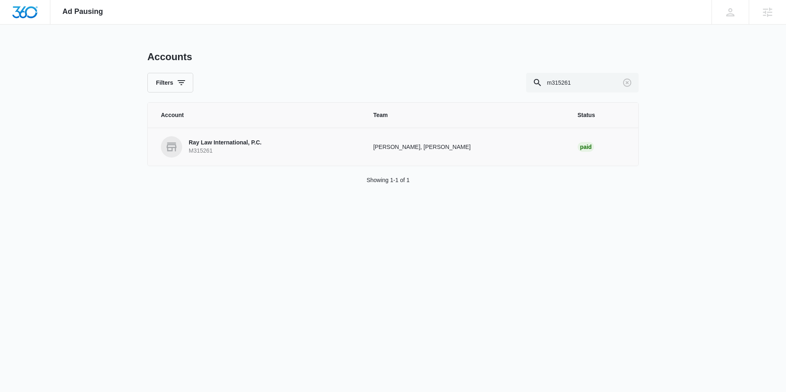
click at [234, 142] on p "Ray Law International, P.C." at bounding box center [225, 143] width 73 height 8
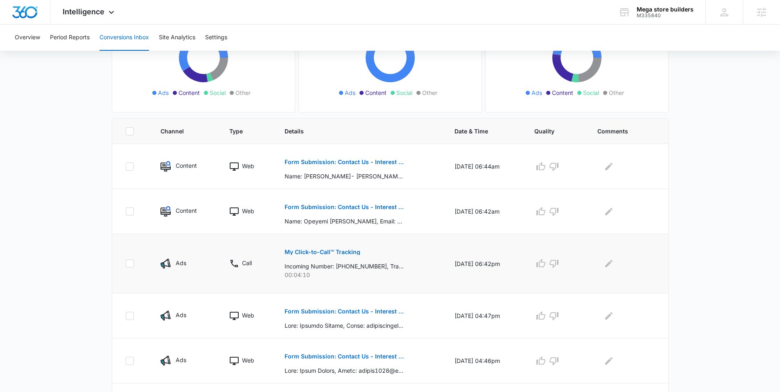
scroll to position [168, 0]
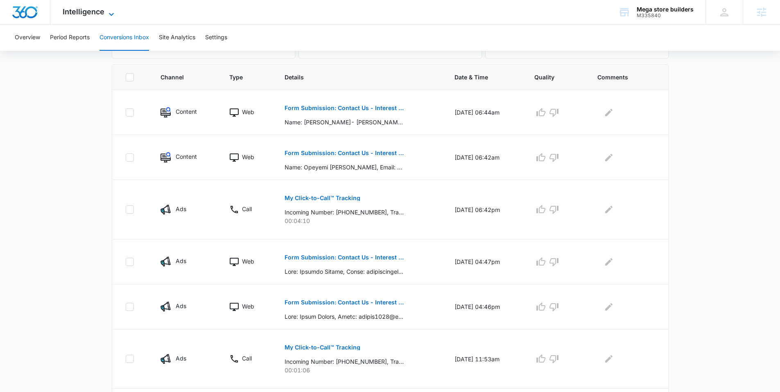
click at [75, 8] on span "Intelligence" at bounding box center [84, 11] width 42 height 9
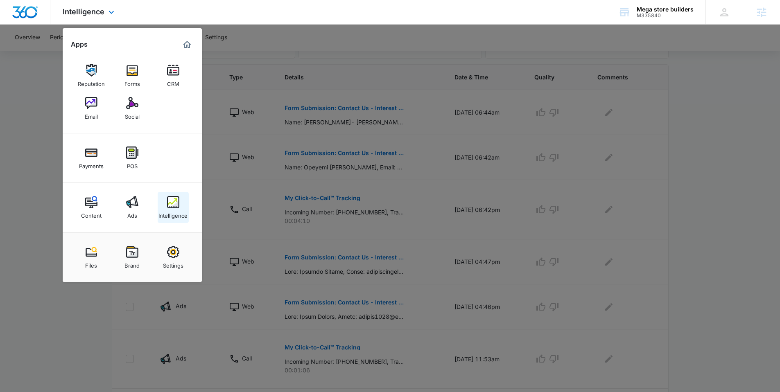
click at [174, 210] on div "Intelligence" at bounding box center [172, 213] width 29 height 11
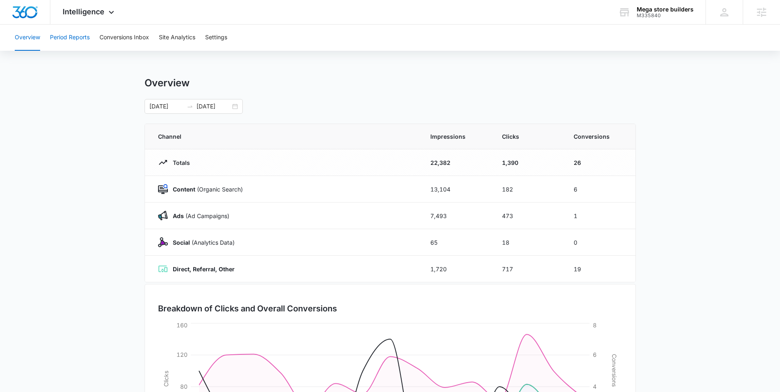
click at [82, 41] on button "Period Reports" at bounding box center [70, 38] width 40 height 26
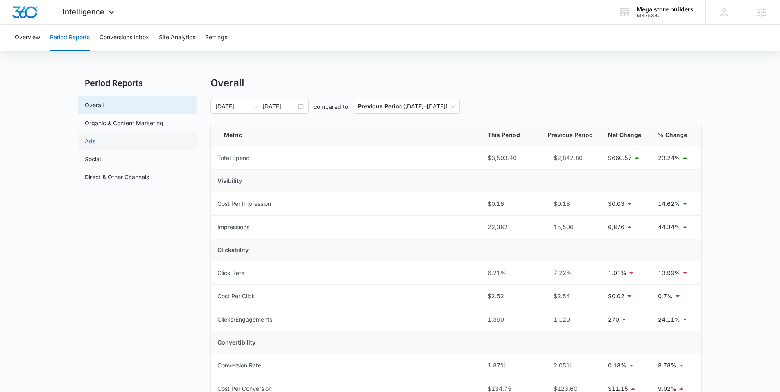
click at [95, 142] on link "Ads" at bounding box center [90, 141] width 11 height 9
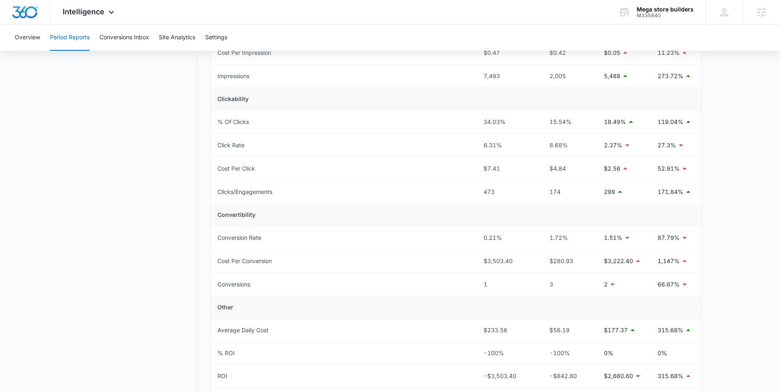
scroll to position [151, 0]
drag, startPoint x: 576, startPoint y: 260, endPoint x: 554, endPoint y: 264, distance: 23.0
click at [554, 264] on div "$280.93" at bounding box center [567, 261] width 47 height 9
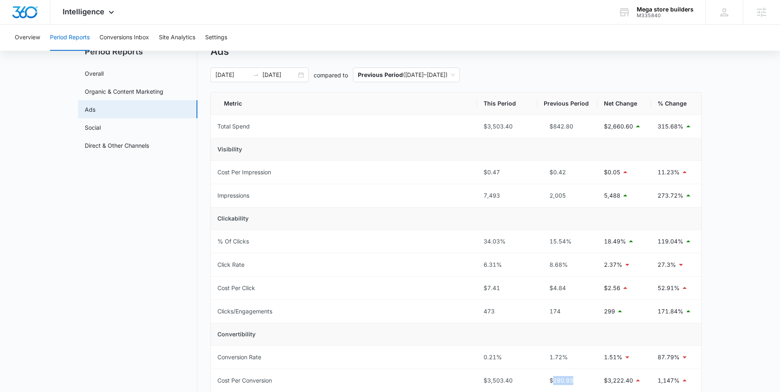
scroll to position [68, 0]
